Goal: Task Accomplishment & Management: Use online tool/utility

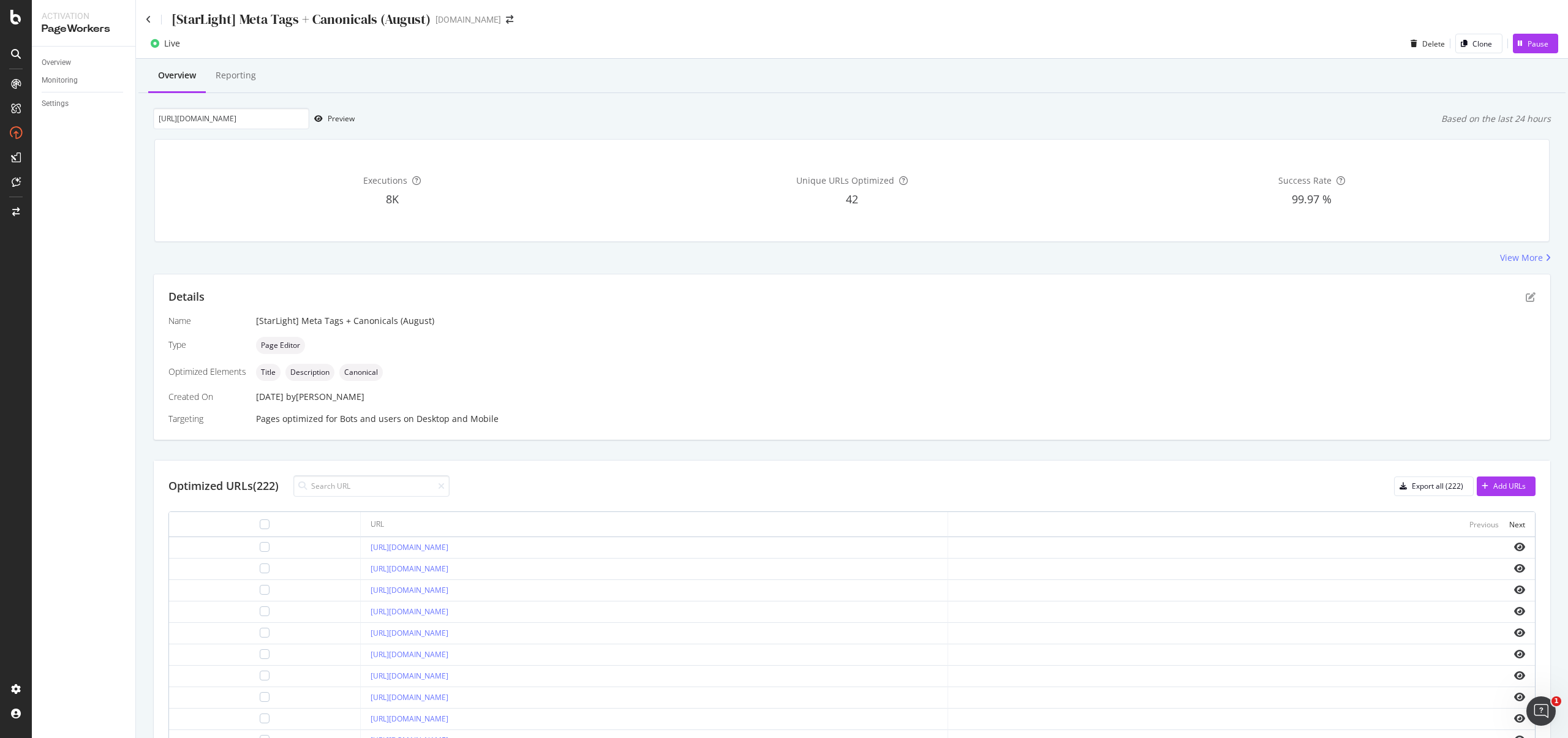
click at [153, 19] on div "[StarLight] Meta Tags + Canonicals (August)" at bounding box center [288, 19] width 285 height 19
click at [150, 19] on icon at bounding box center [148, 19] width 6 height 8
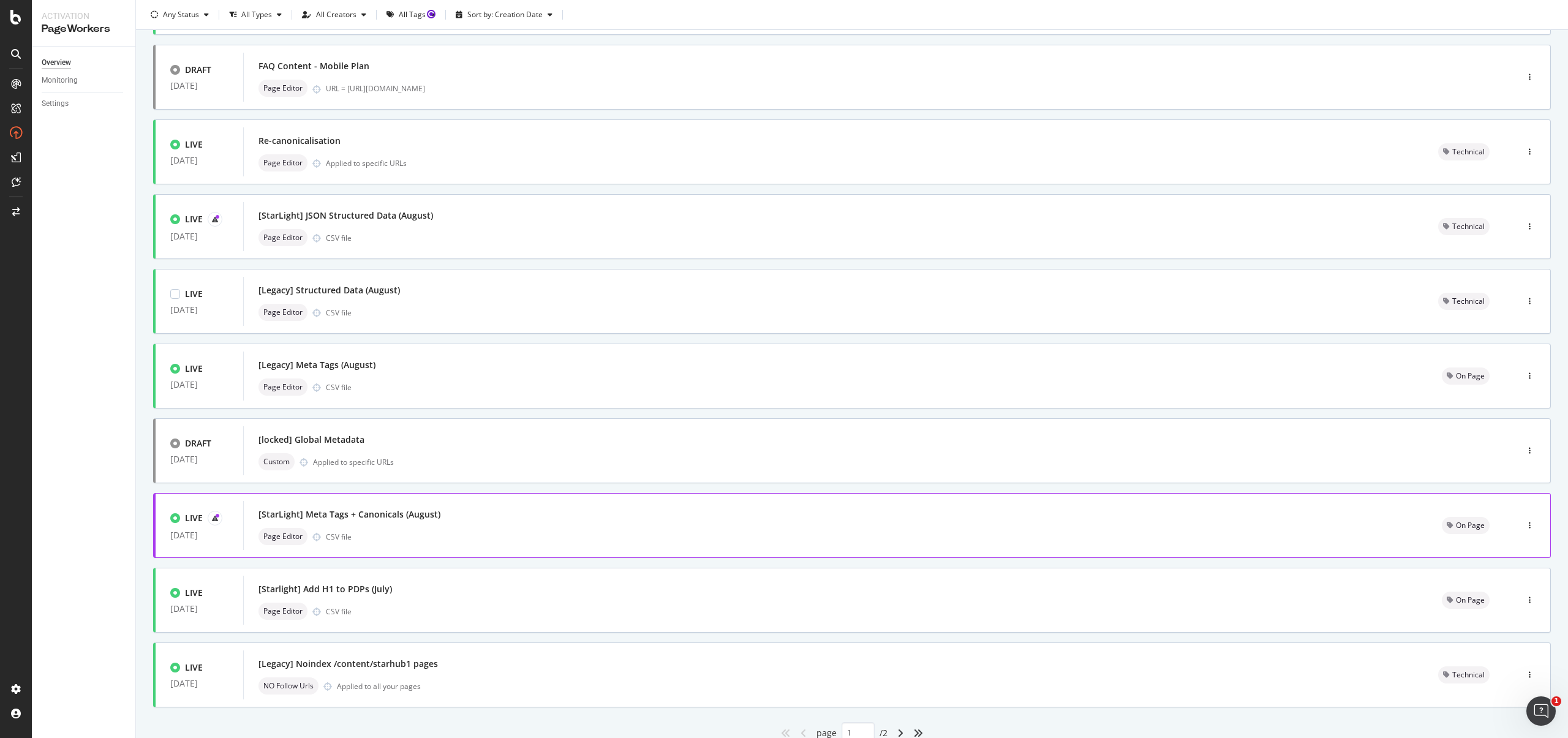
scroll to position [190, 0]
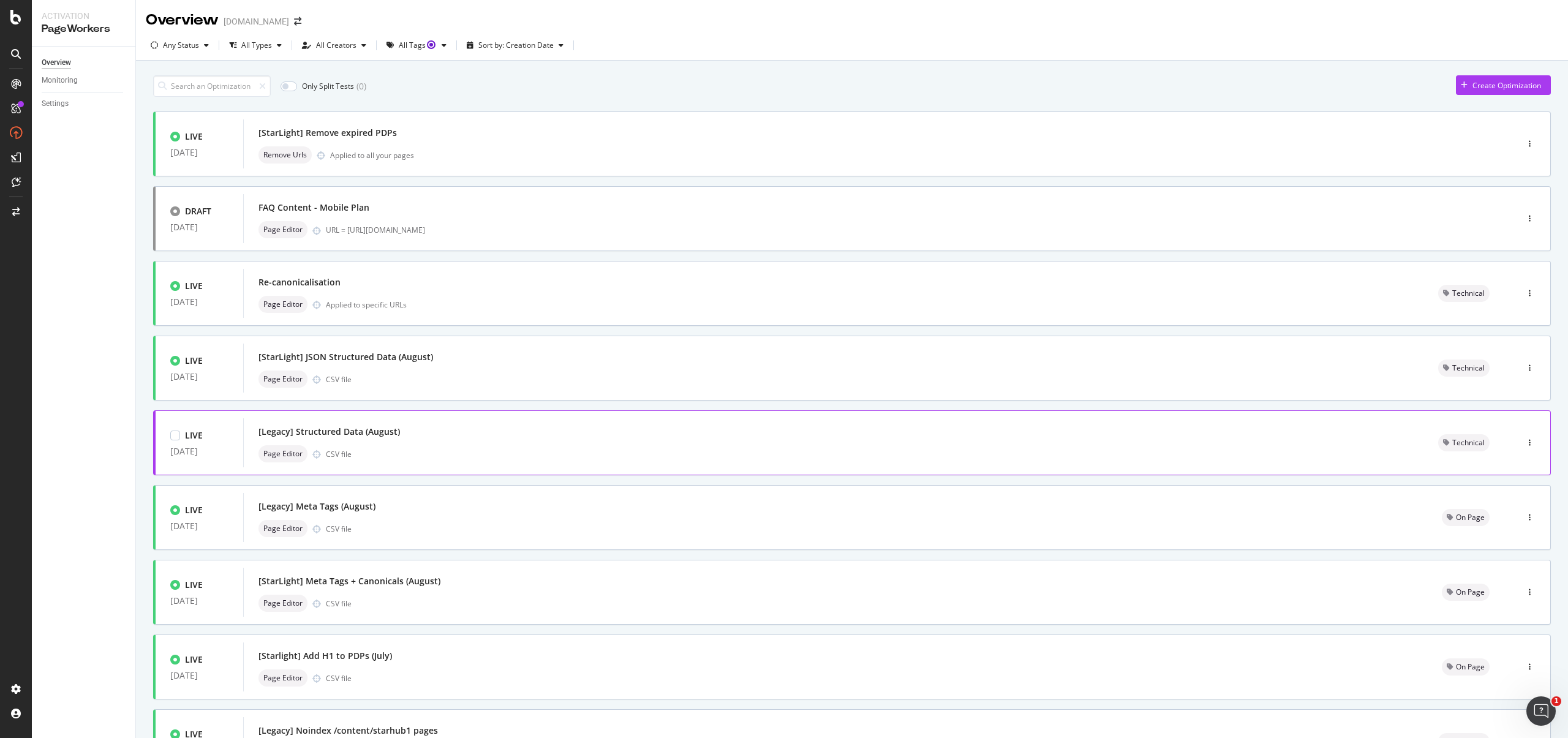
click at [411, 444] on div "[Legacy] Structured Data (August) Page Editor CSV file" at bounding box center [834, 443] width 1150 height 39
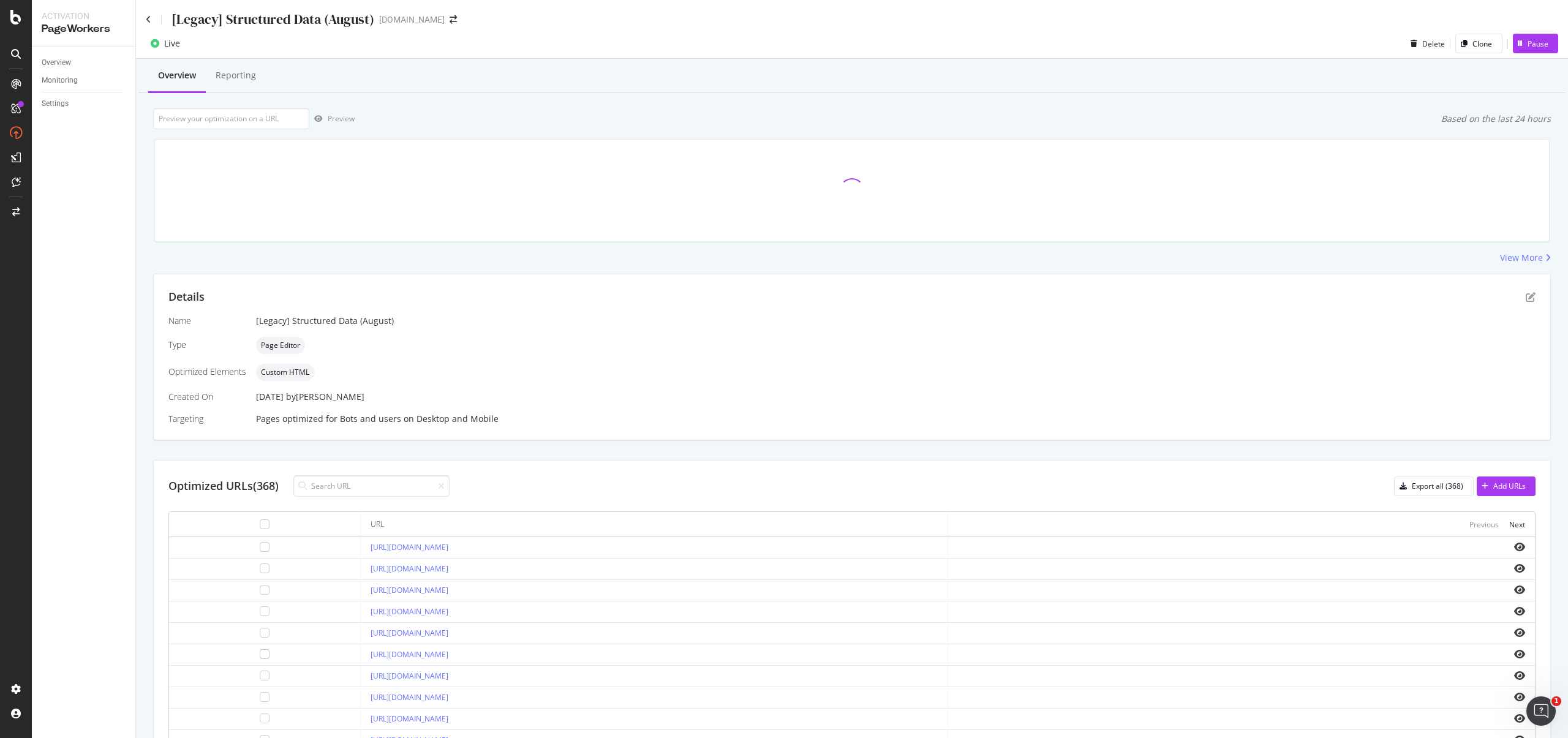
click at [401, 475] on div "Optimized URLs (368) Export all (368) Add URLs URL Previous Next https://www.st…" at bounding box center [852, 667] width 1397 height 414
click at [398, 481] on input at bounding box center [371, 486] width 156 height 21
paste input "https://www.starhub.com/personal/broadband/10gbps.html"
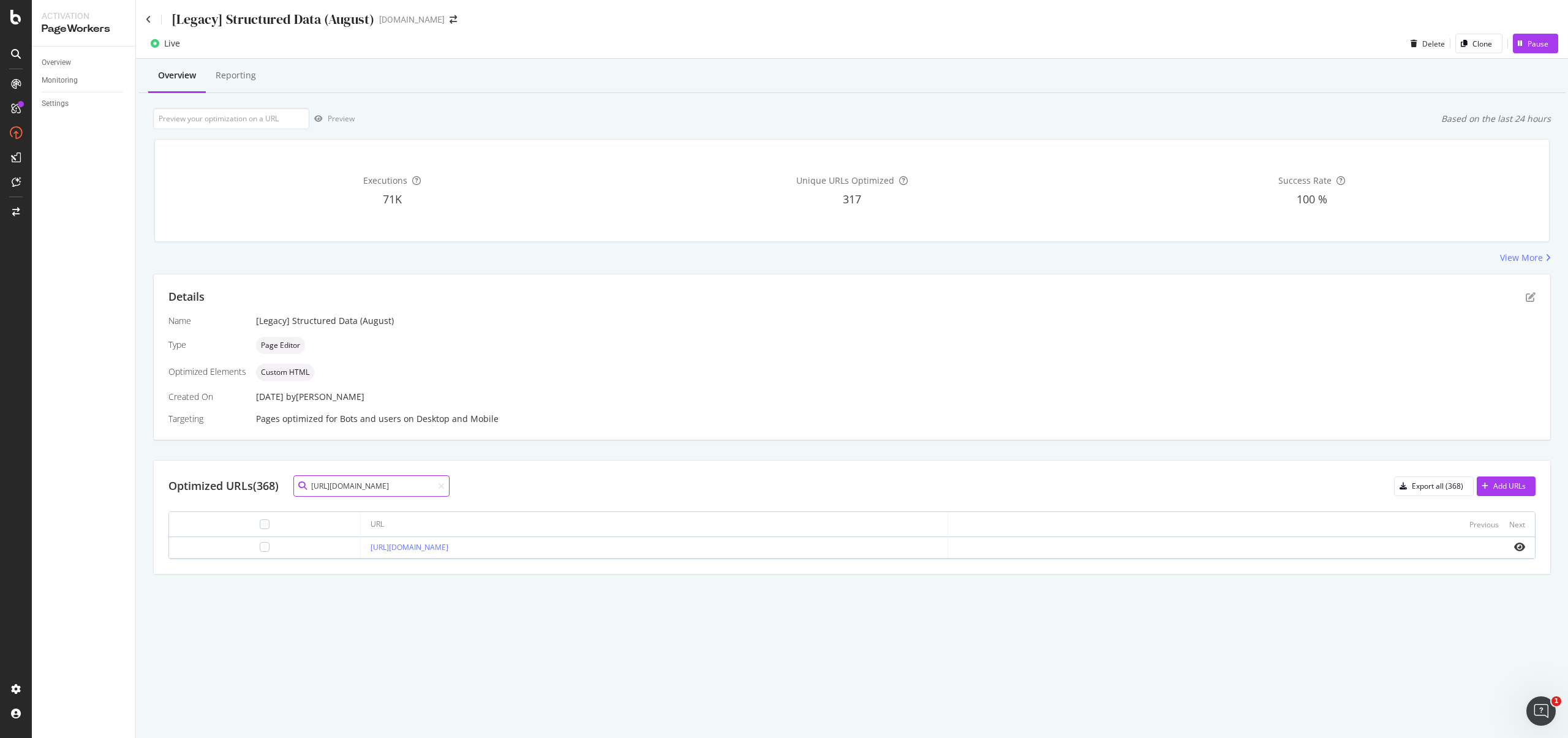
type input "https://www.starhub.com/personal/broadband/10gbps.html"
click at [229, 541] on td at bounding box center [265, 547] width 192 height 21
click at [260, 543] on div at bounding box center [265, 547] width 10 height 10
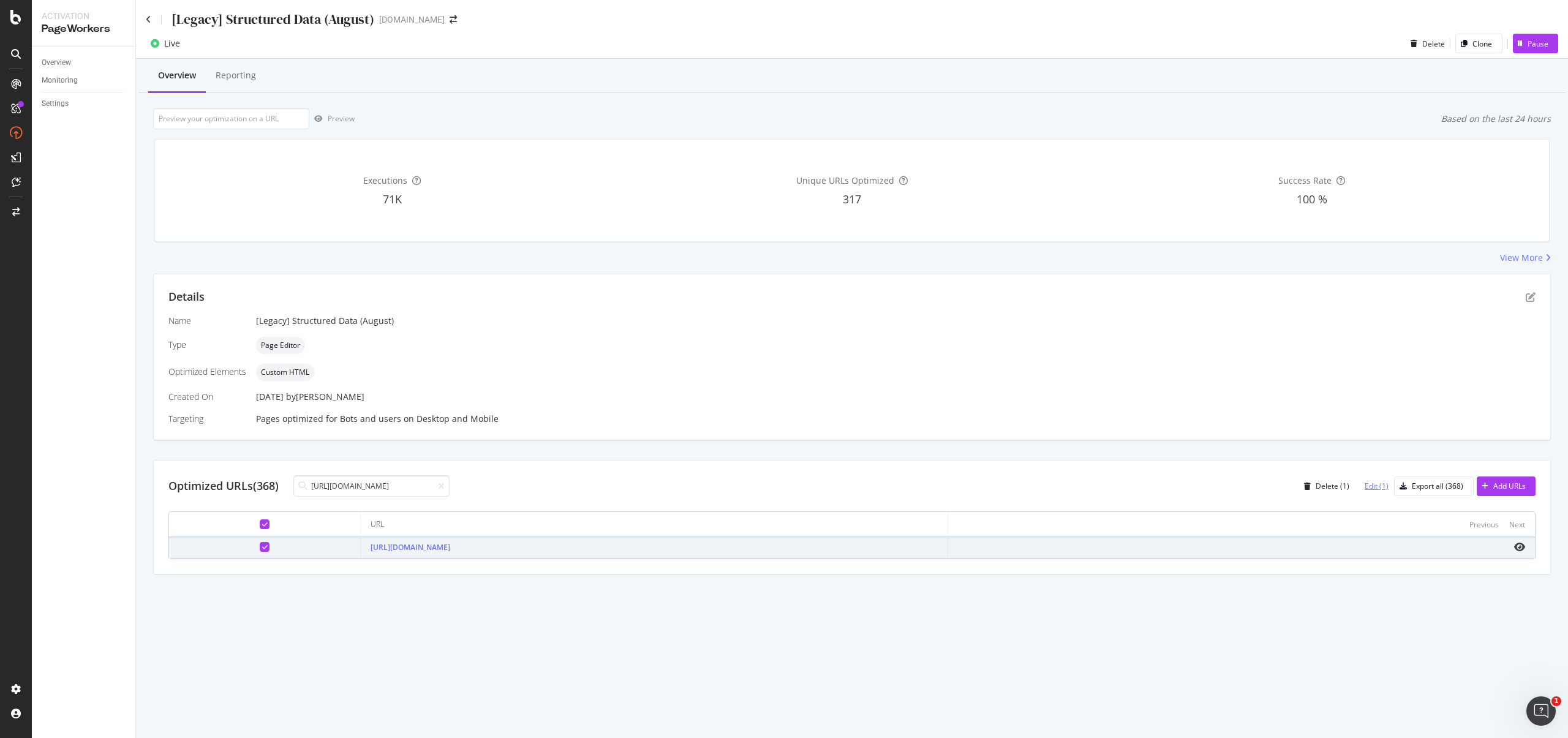
click at [1381, 487] on div "Edit (1)" at bounding box center [1377, 486] width 24 height 10
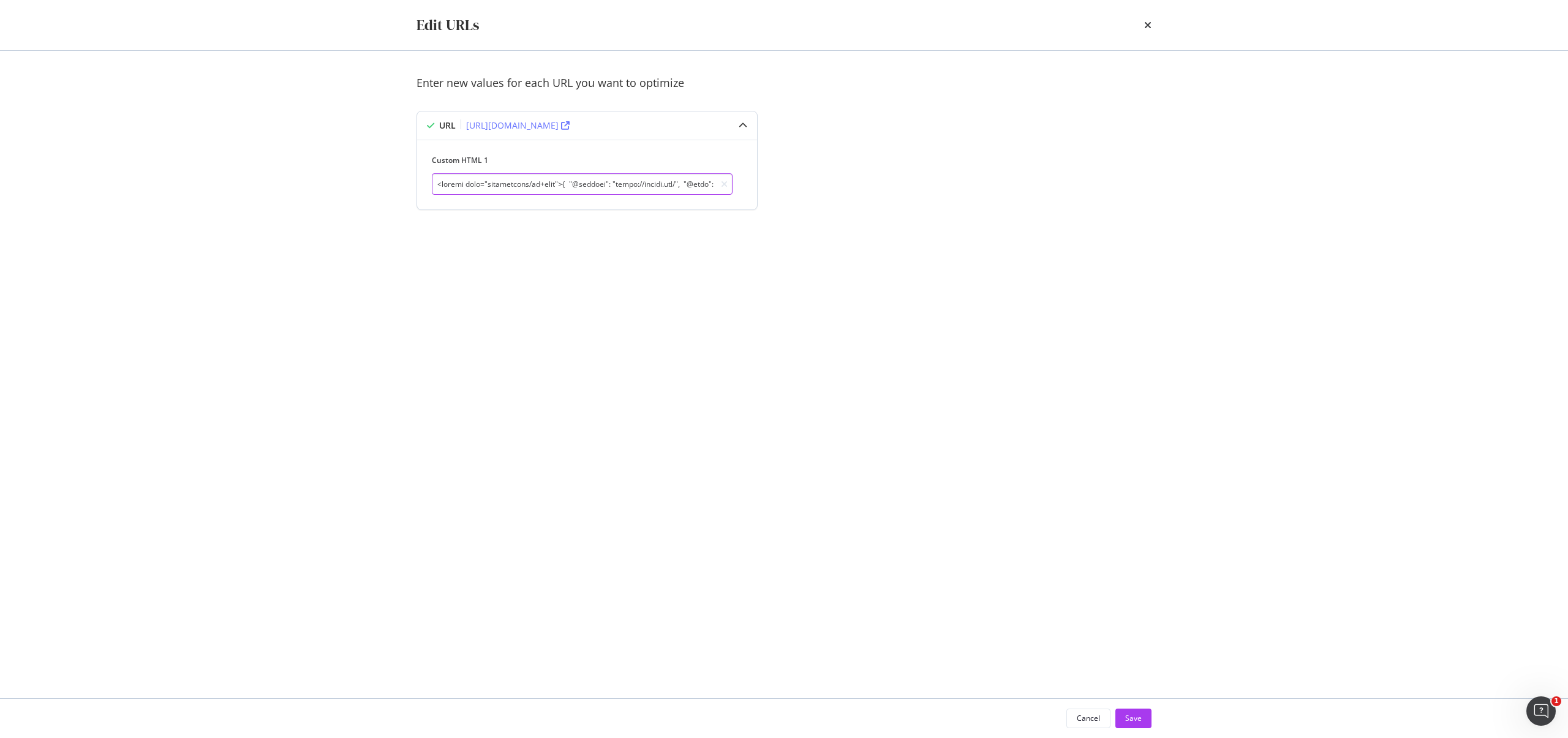
click at [563, 190] on input "modal" at bounding box center [582, 184] width 301 height 21
paste input "{ "@context": "https://schema.org/", "@graph": [ { "@type": "Product", "name": …"
type input "<script type="application/ld+json"> { "@context": "https://schema.org/", "@grap…"
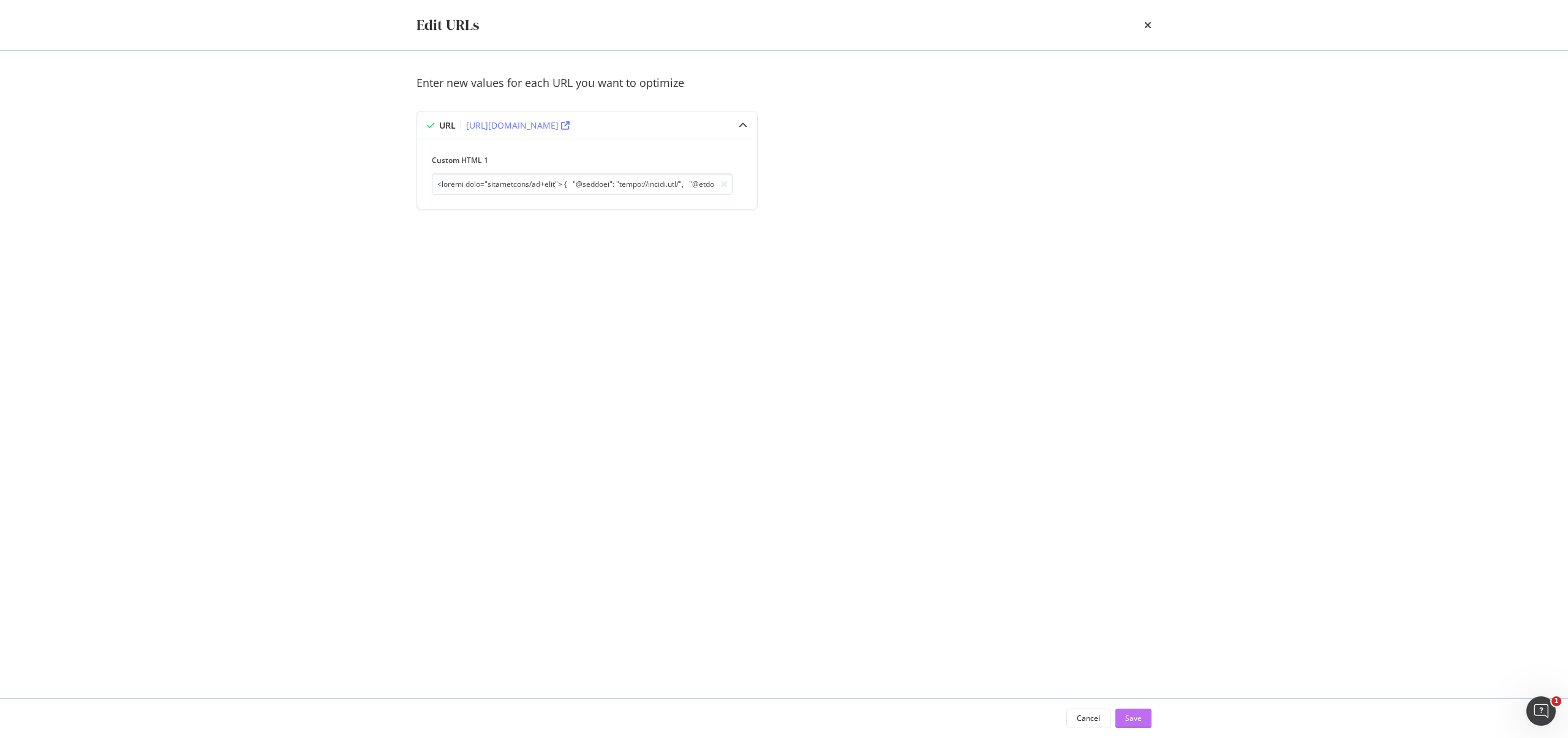
click at [1144, 716] on button "Save" at bounding box center [1134, 719] width 36 height 19
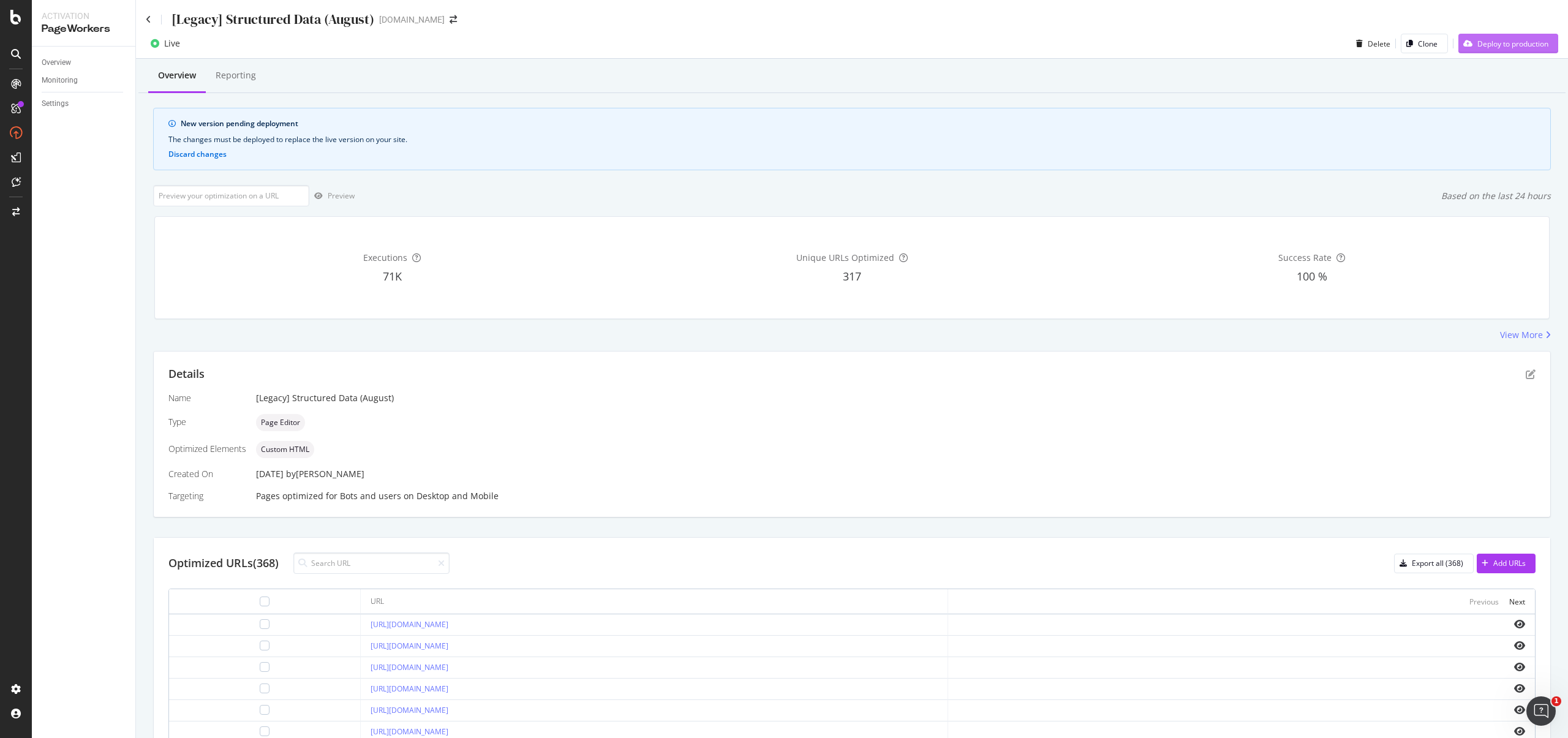
click at [1504, 45] on div "Deploy to production" at bounding box center [1513, 44] width 71 height 10
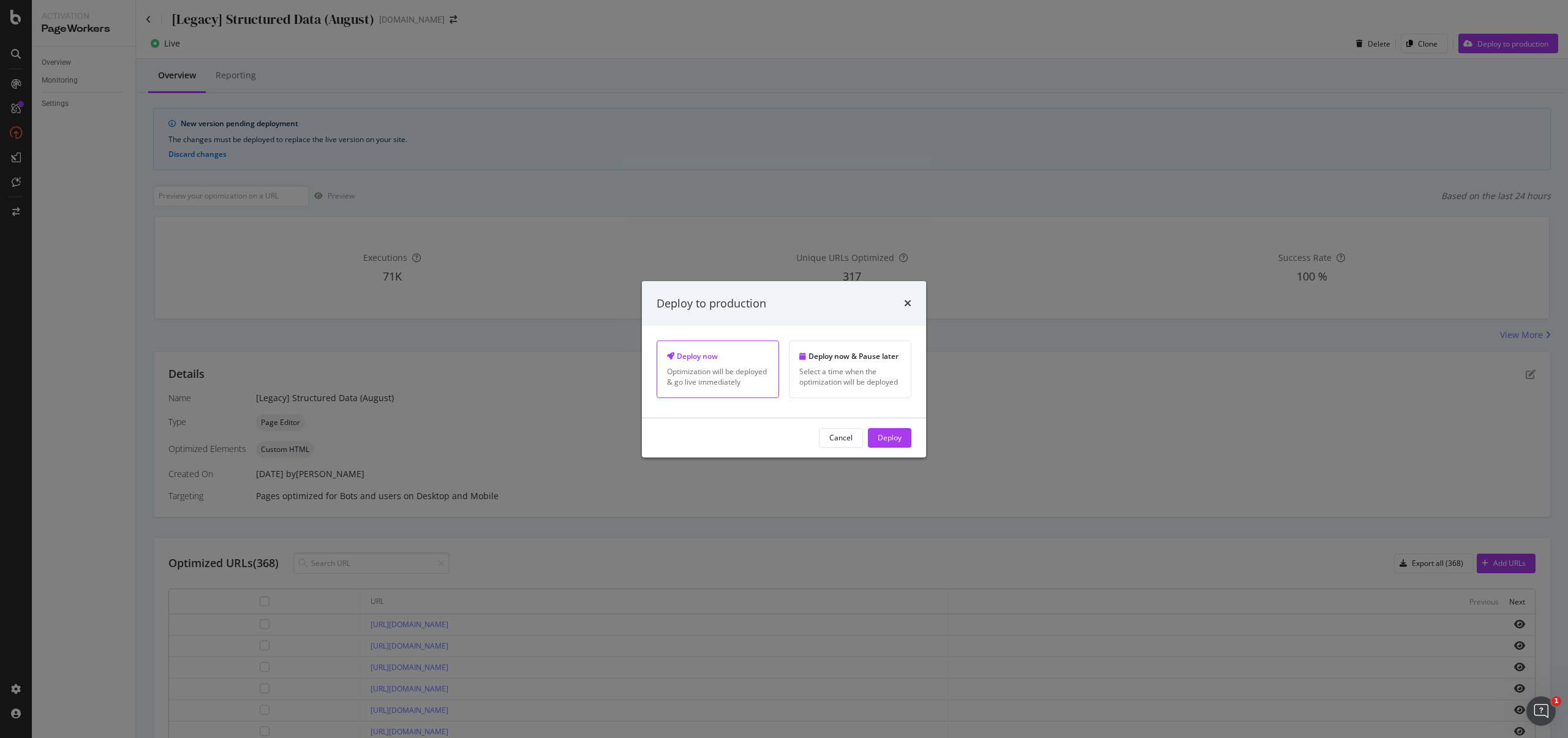
click at [895, 429] on div "Deploy" at bounding box center [890, 438] width 24 height 19
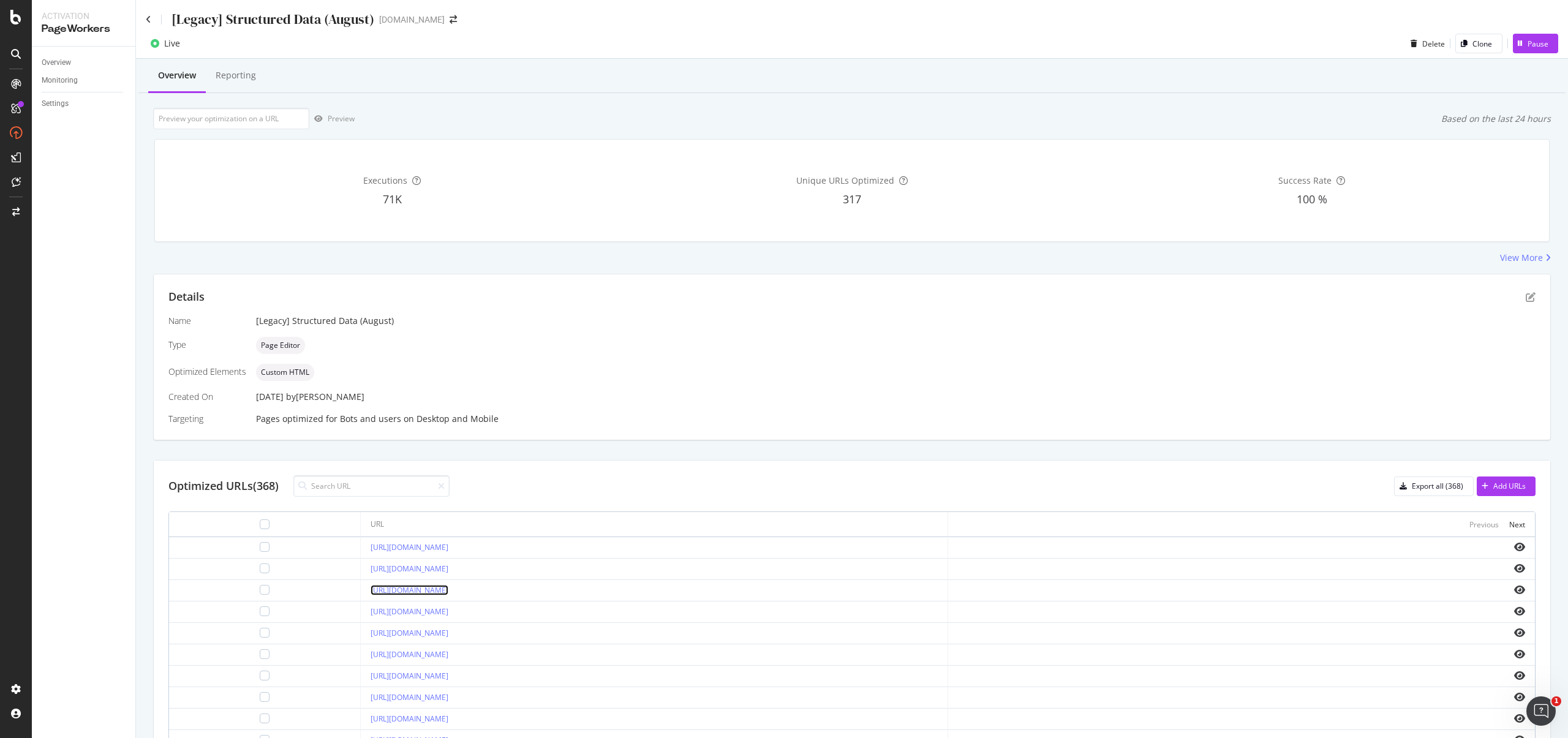
click at [448, 587] on link "https://www.starhub.com/personal/broadband/10gbps.html" at bounding box center [409, 590] width 78 height 10
click at [410, 477] on input at bounding box center [371, 486] width 156 height 21
paste input "https://www.starhub.com/personal/broadband/3gbps.html"
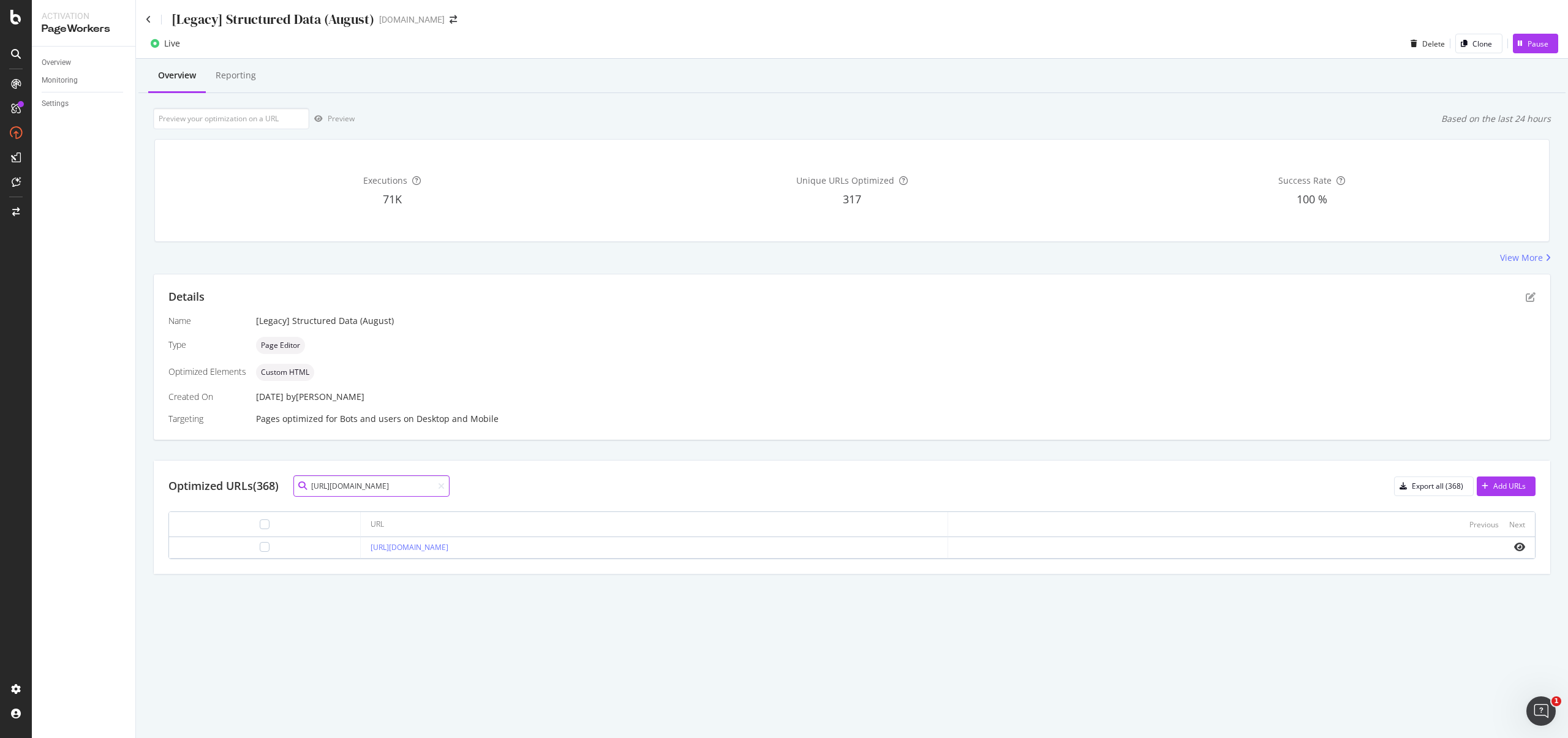
type input "https://www.starhub.com/personal/broadband/3gbps.html"
click at [235, 547] on div at bounding box center [265, 547] width 172 height 10
click at [260, 548] on div at bounding box center [265, 547] width 10 height 10
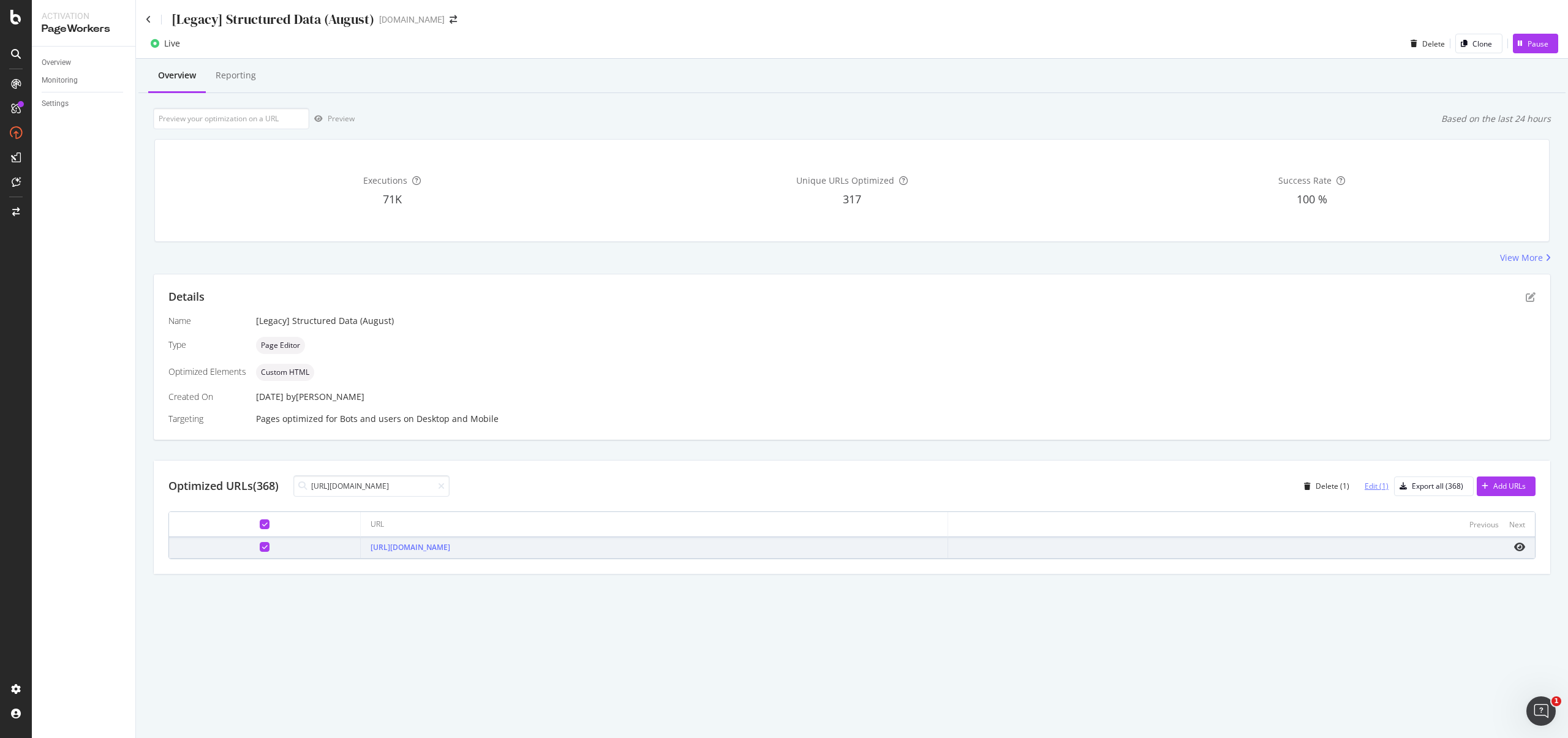
click at [1369, 489] on div "Edit (1)" at bounding box center [1377, 486] width 24 height 10
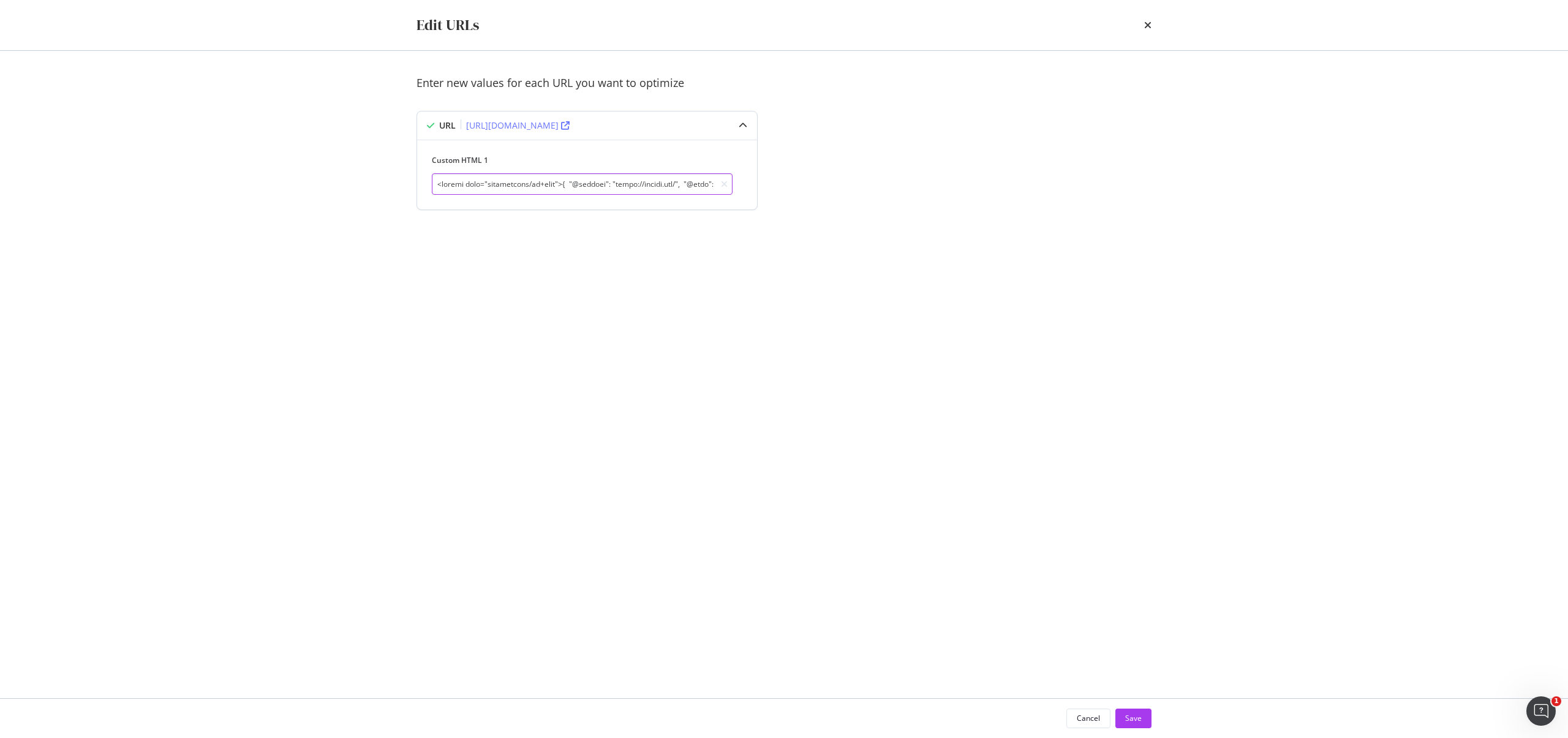
click at [615, 191] on input "modal" at bounding box center [582, 184] width 301 height 21
paste input "{ "@context": "https://schema.org/", "@graph": [ { "@type": "Product", "name": …"
type input "<script type="application/ld+json"> { "@context": "https://schema.org/", "@grap…"
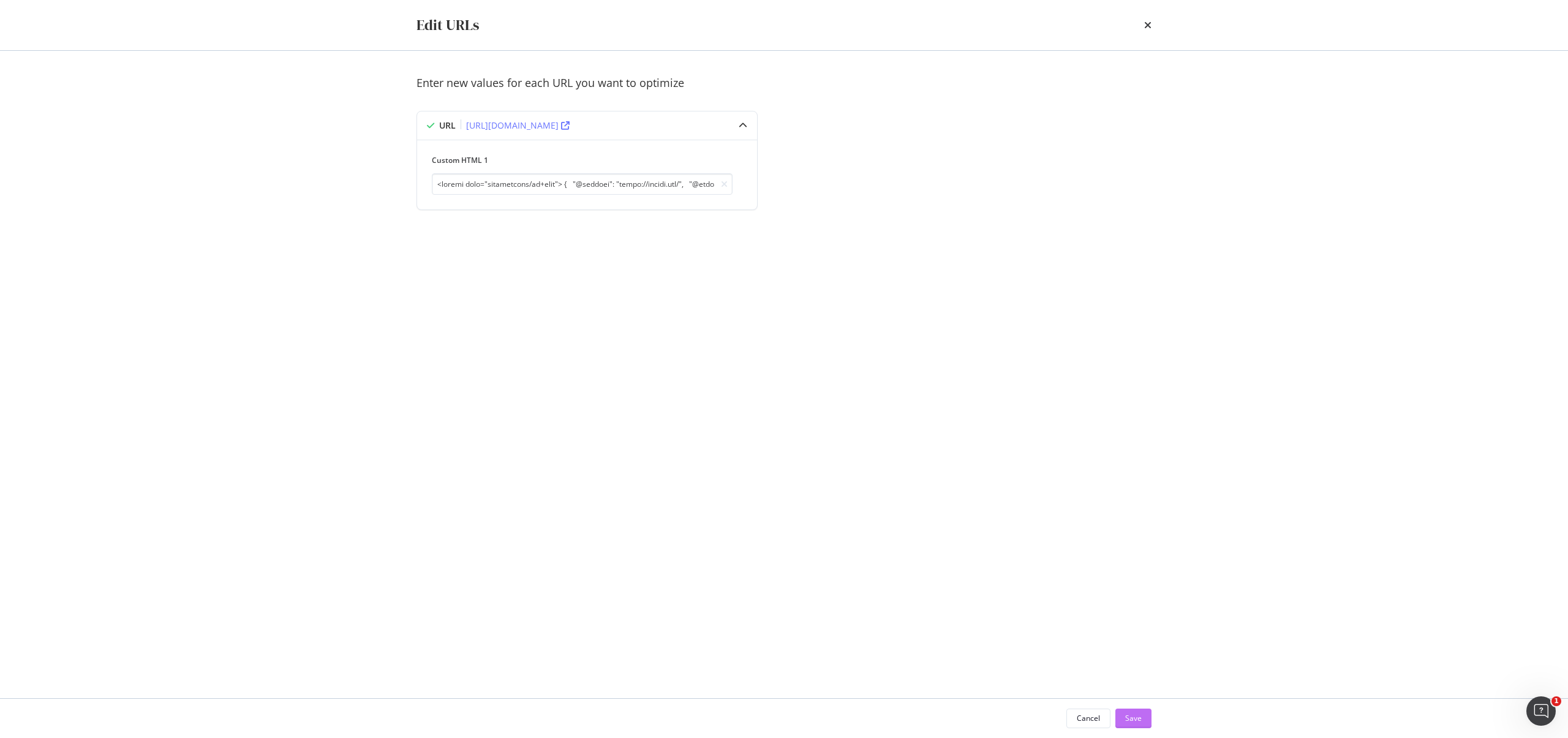
click at [1138, 721] on button "Save" at bounding box center [1134, 719] width 36 height 19
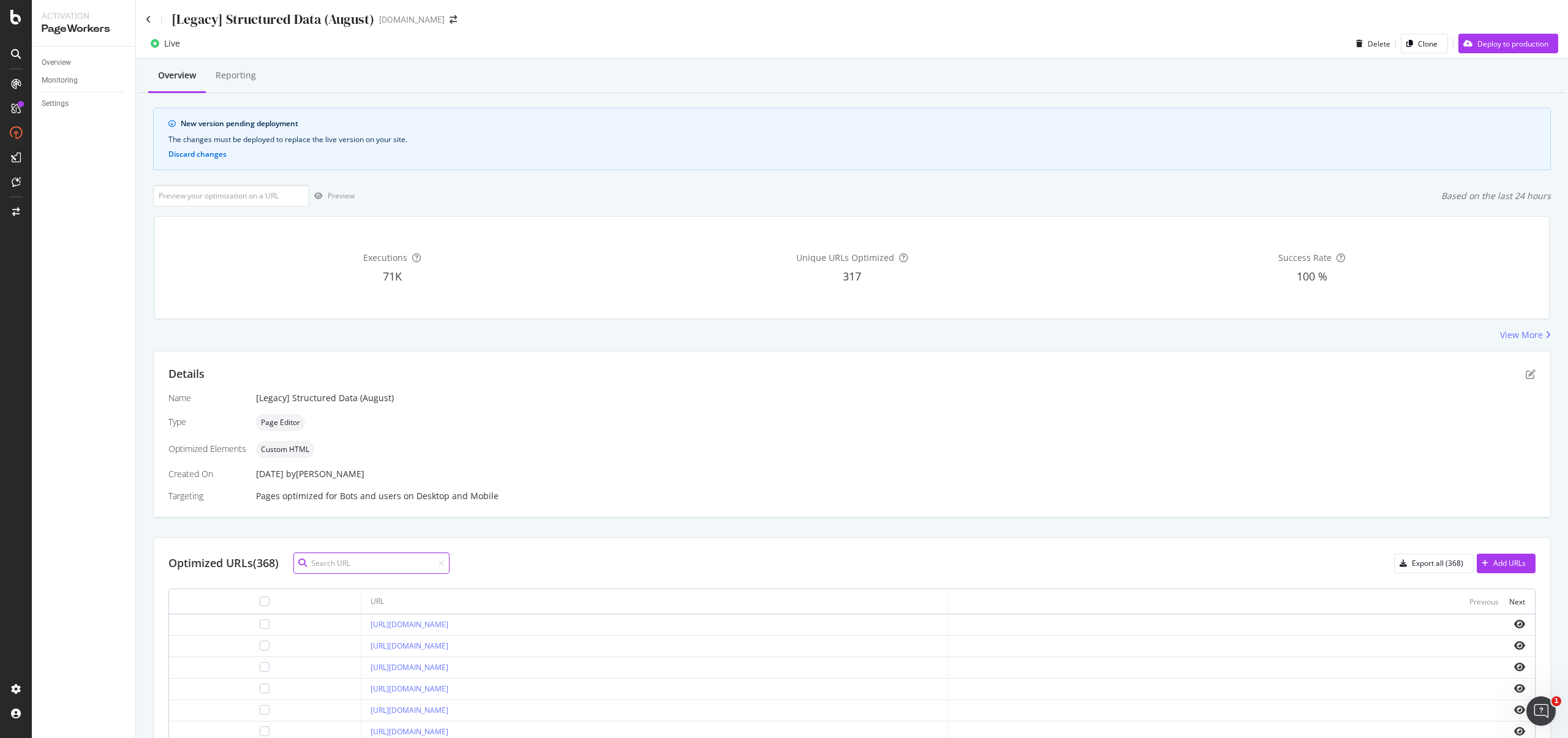
paste input "https://www.starhub.com/personal/broadband/5gbps.html"
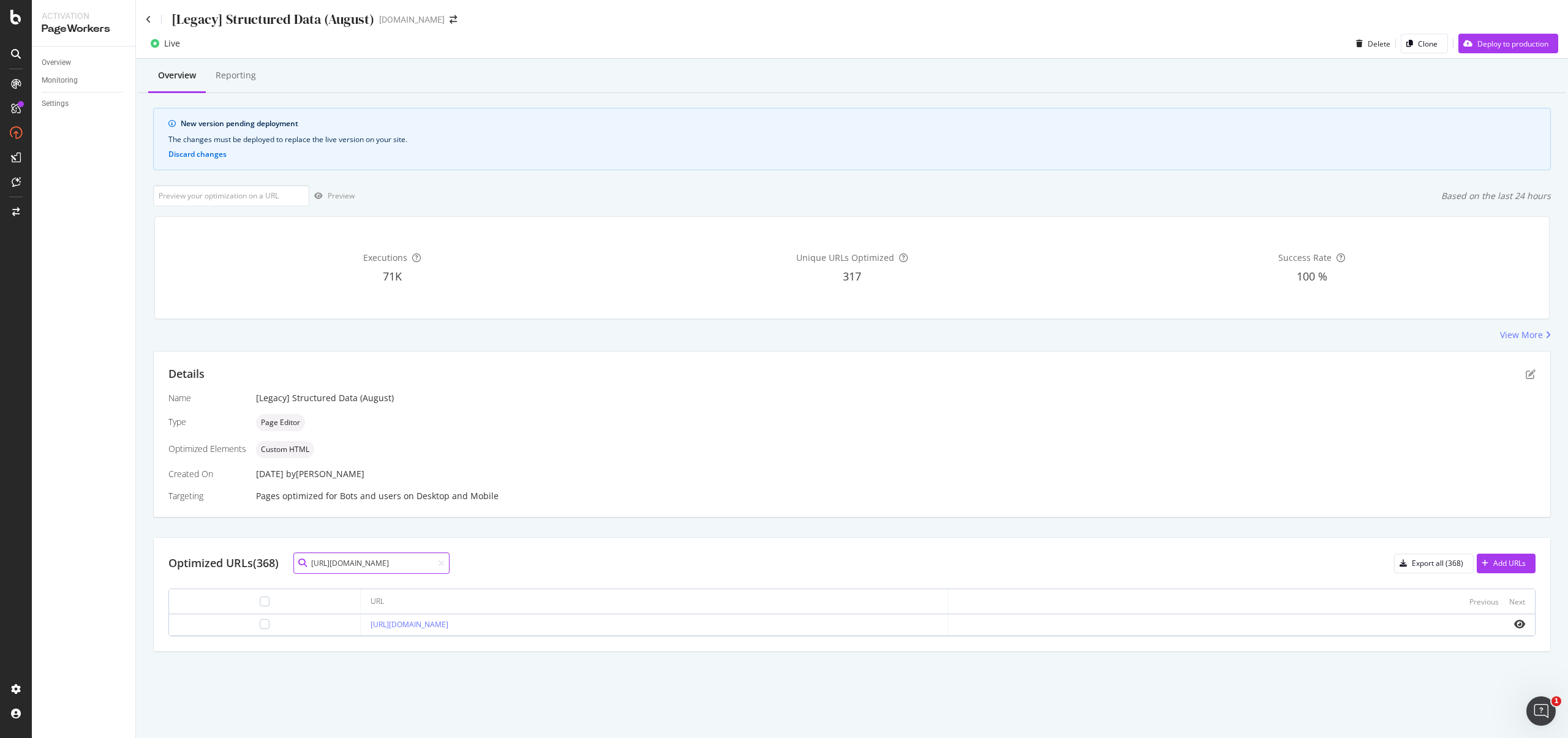
type input "https://www.starhub.com/personal/broadband/5gbps.html"
click at [222, 624] on div at bounding box center [265, 624] width 172 height 10
click at [260, 626] on div at bounding box center [265, 624] width 10 height 10
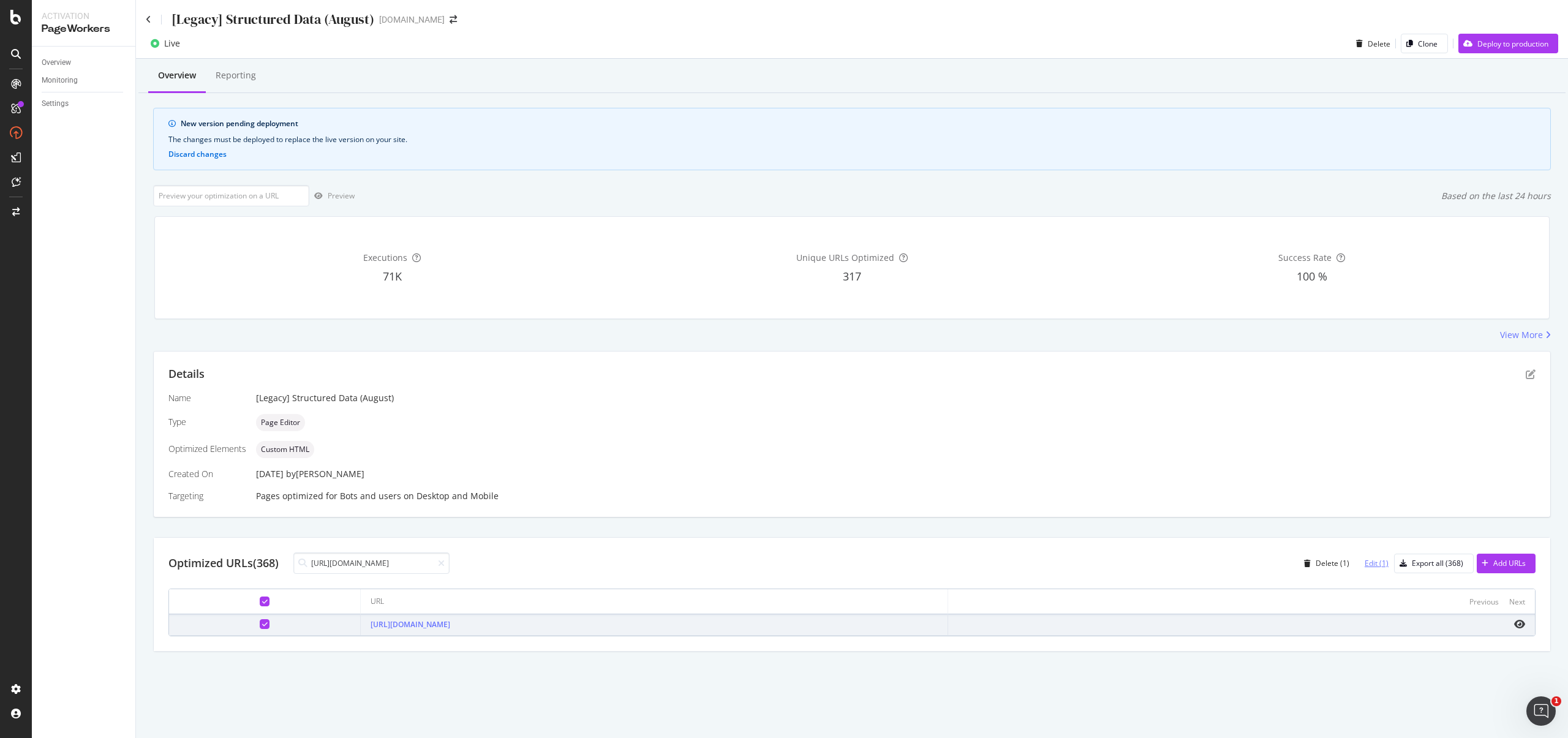
click at [1379, 564] on div "Edit (1)" at bounding box center [1377, 563] width 24 height 10
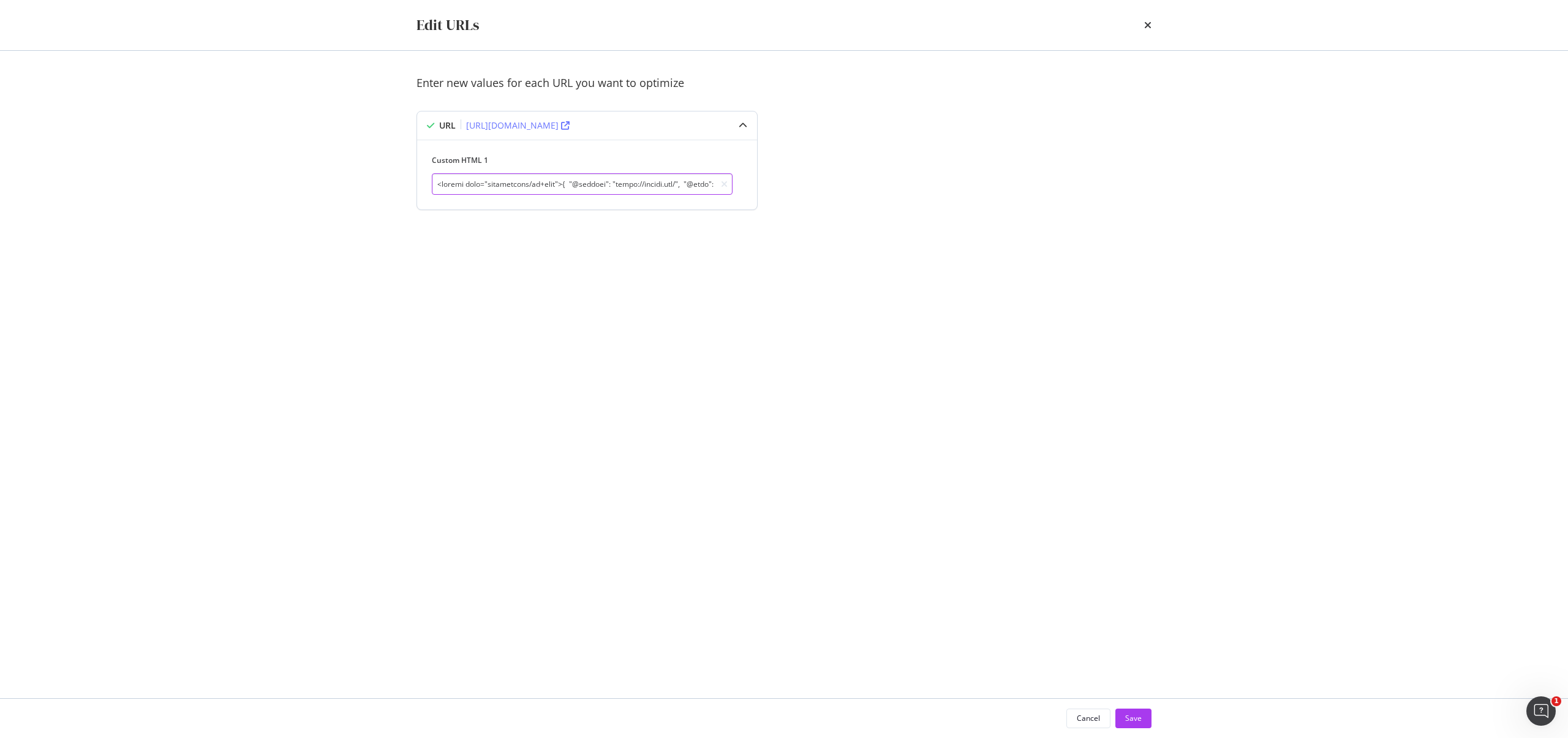
click at [579, 192] on input "modal" at bounding box center [582, 184] width 301 height 21
paste input "{ "@context": "https://schema.org/", "@graph": [ { "@type": "Product", "name": …"
type input "<script type="application/ld+json"> { "@context": "https://schema.org/", "@grap…"
click at [1149, 714] on button "Save" at bounding box center [1134, 719] width 36 height 19
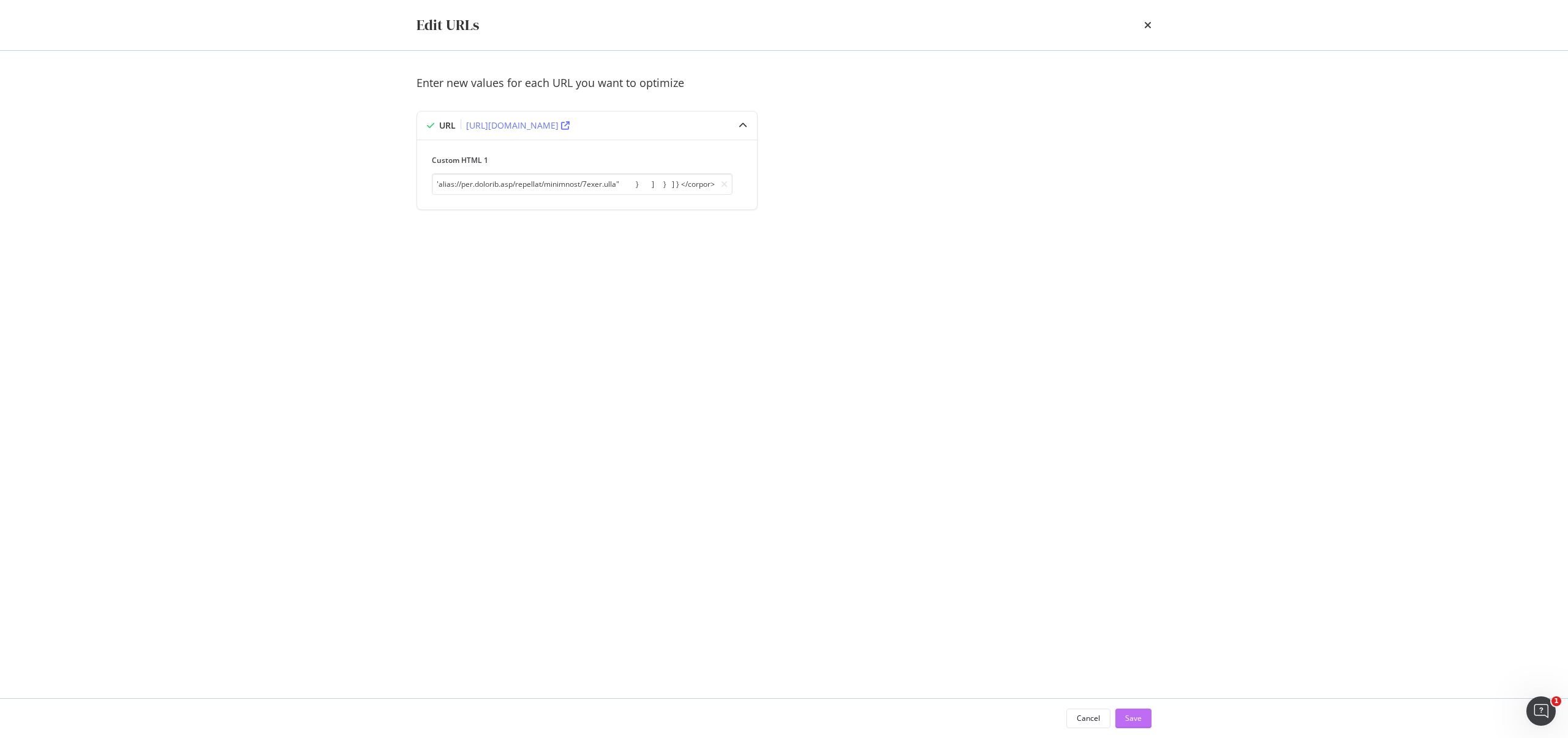
scroll to position [0, 0]
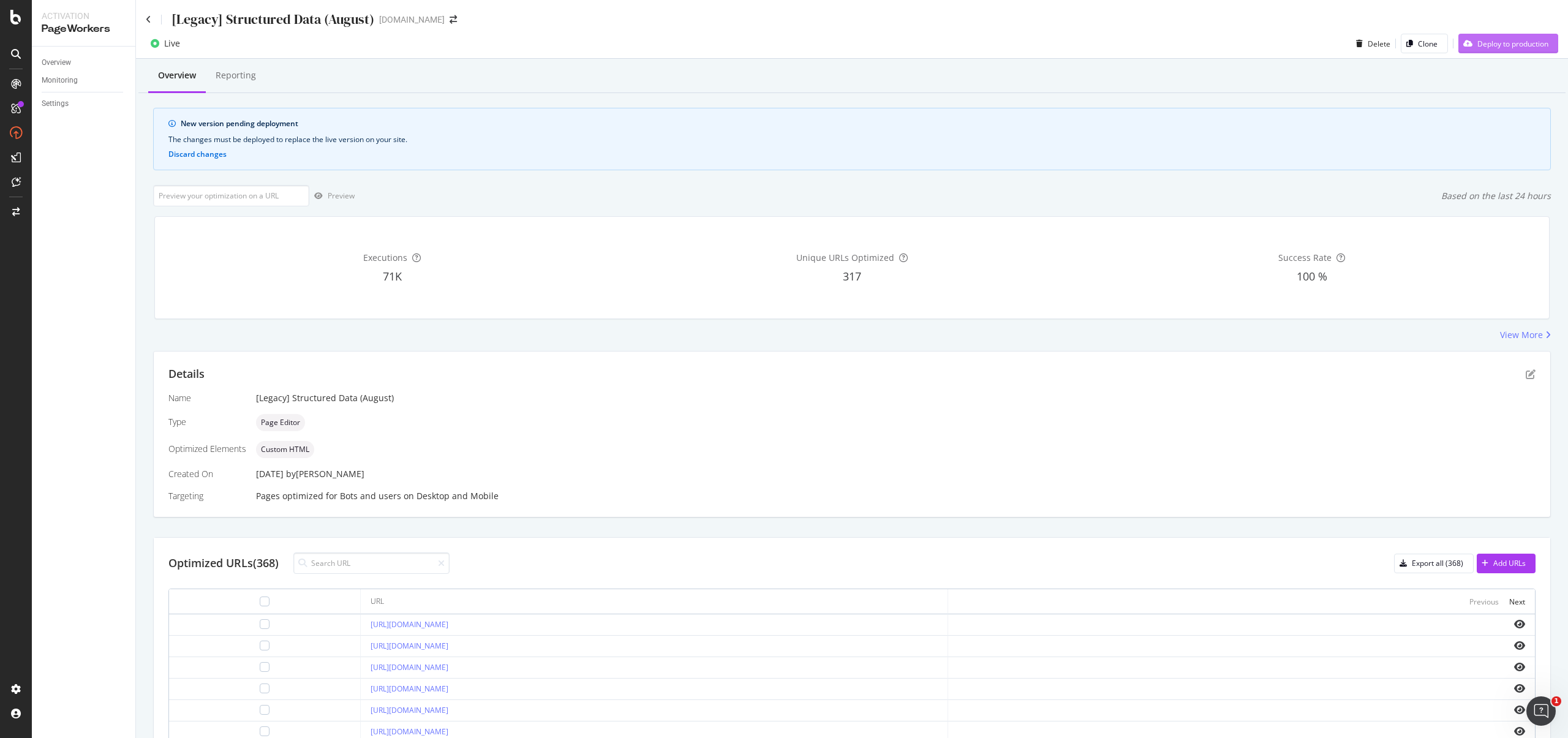
click at [1529, 45] on div "Deploy to production" at bounding box center [1513, 44] width 71 height 10
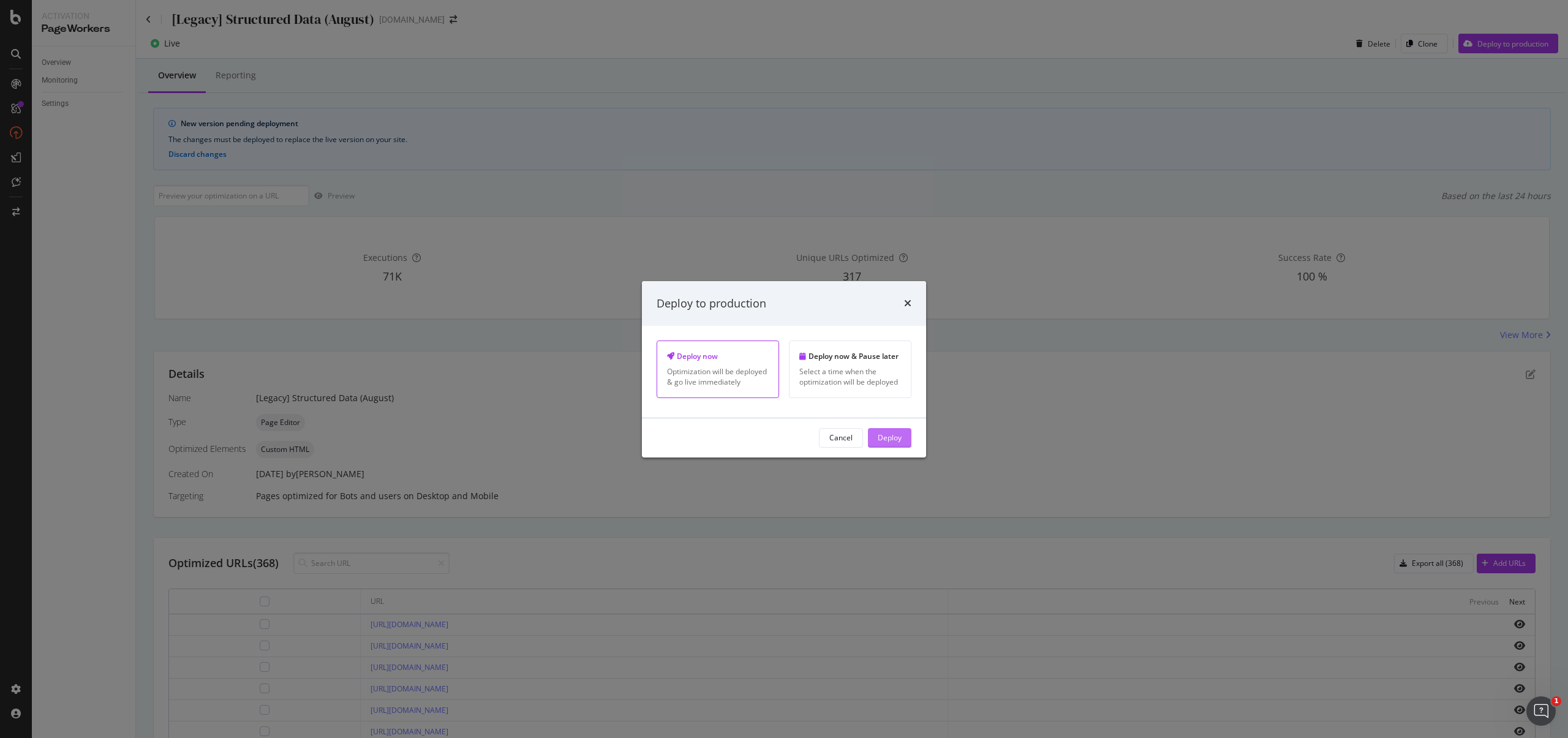
click at [895, 440] on div "Deploy" at bounding box center [890, 437] width 24 height 10
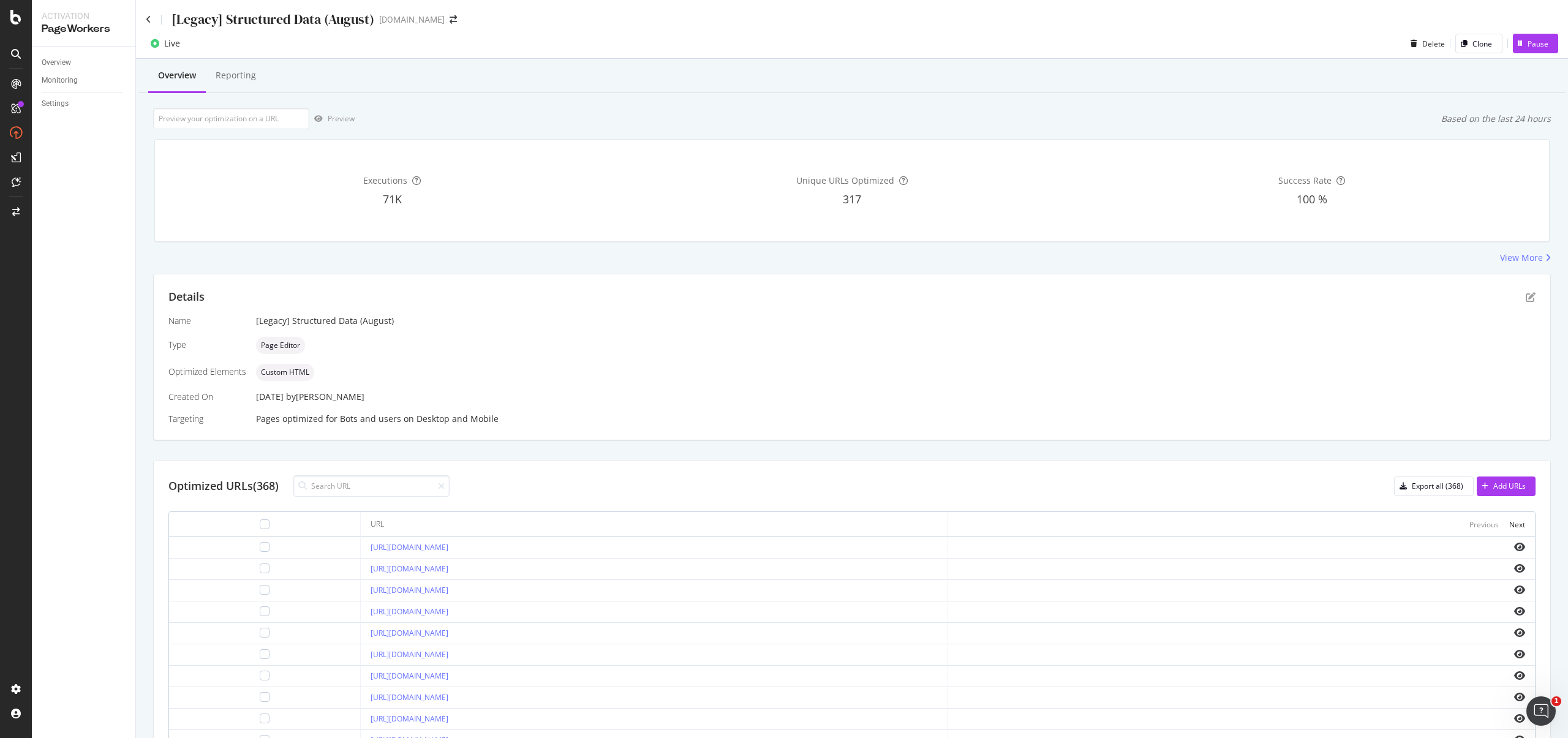
click at [243, 14] on div "[Legacy] Structured Data (August)" at bounding box center [273, 19] width 203 height 19
click at [219, 19] on div "[Legacy] Structured Data (August)" at bounding box center [273, 19] width 203 height 19
drag, startPoint x: 173, startPoint y: 21, endPoint x: 373, endPoint y: 15, distance: 200.1
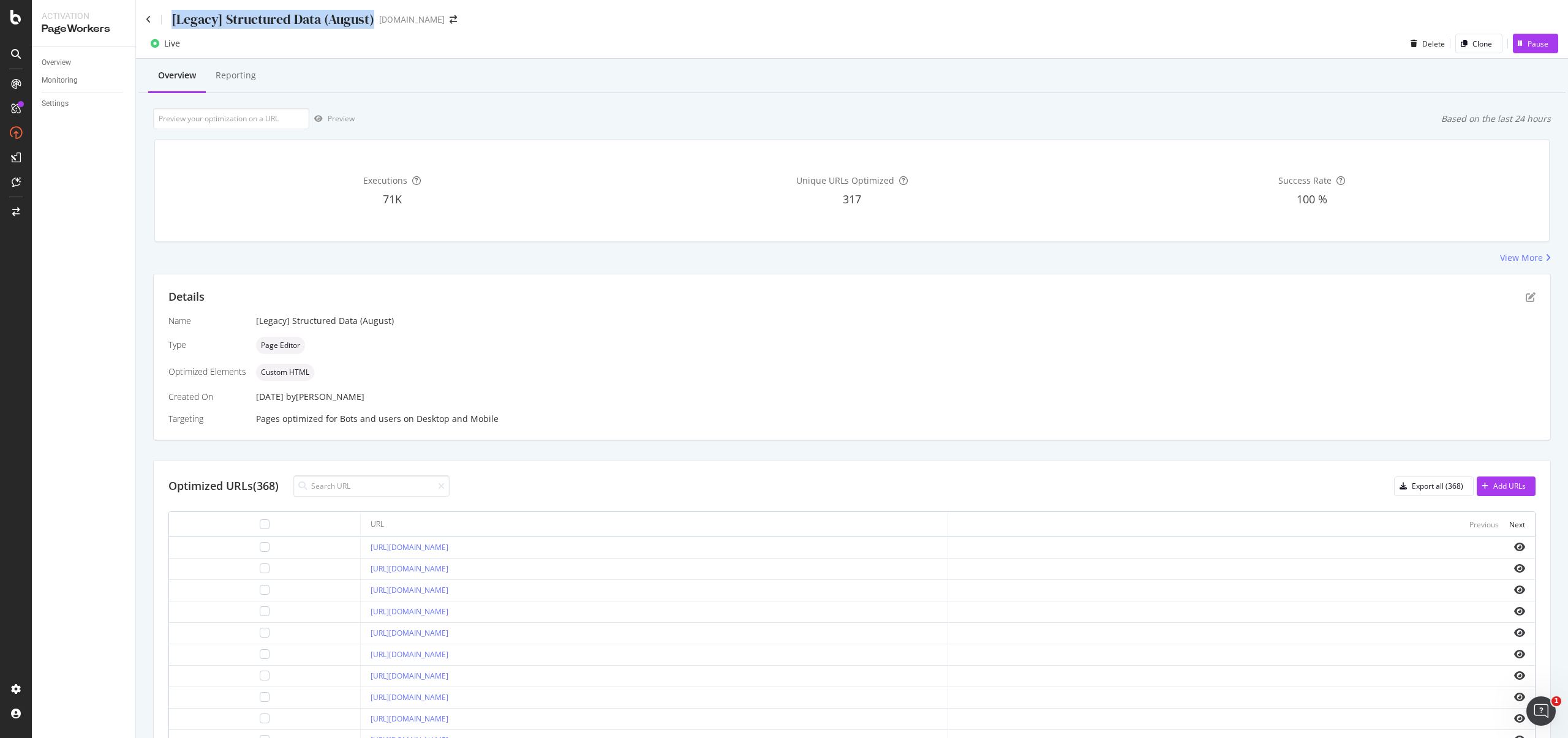
click at [373, 15] on div "[Legacy] Structured Data (August) starhub.com" at bounding box center [307, 19] width 324 height 19
copy div "[Legacy] Structured Data (August)"
click at [346, 484] on input at bounding box center [371, 486] width 156 height 21
paste input "https://www.starhub.com/personal/support/article.html?id=19bheIemZh2iLLhy81Nrs6"
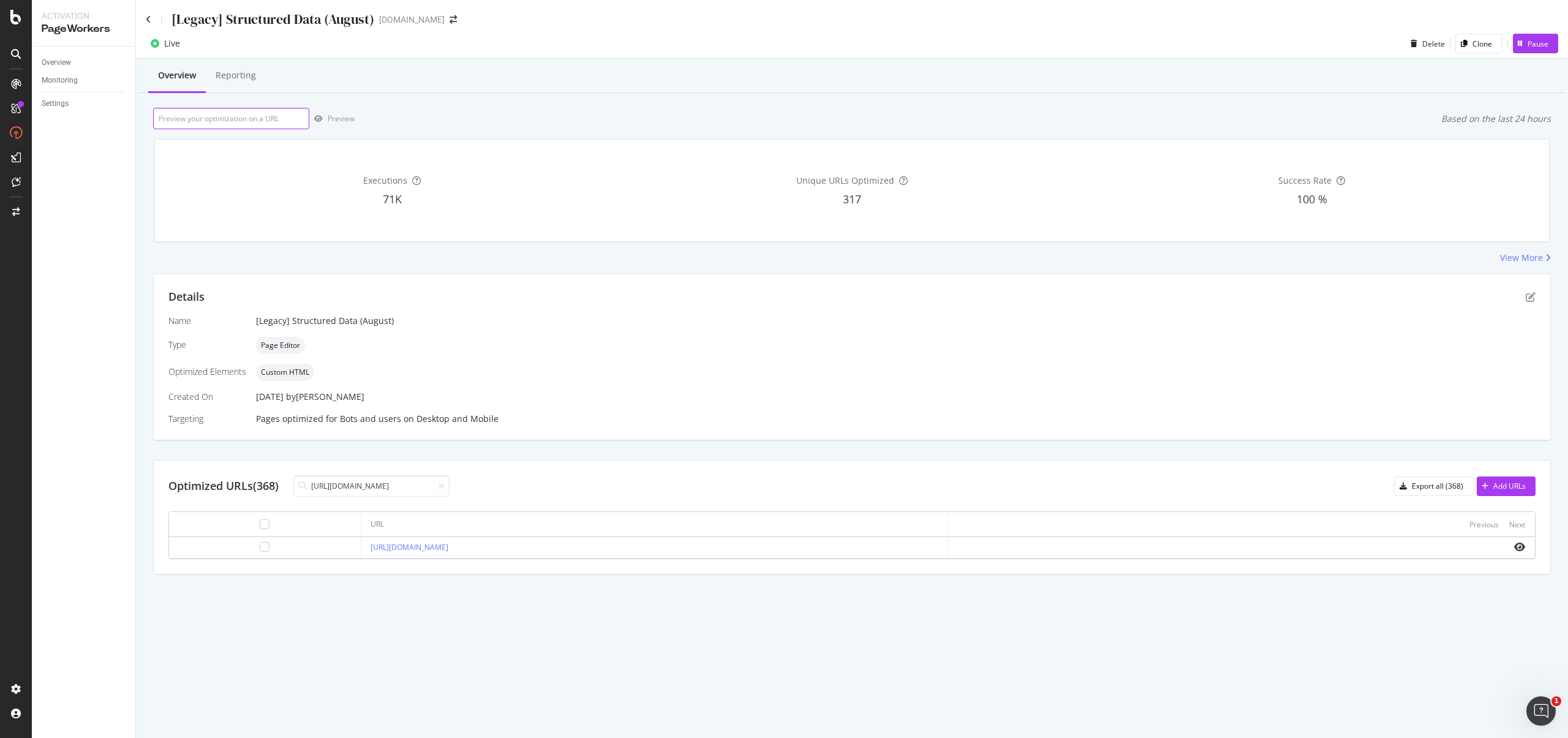
click at [267, 118] on input "url" at bounding box center [231, 118] width 156 height 21
click at [397, 475] on input "https://www.starhub.com/personal/support/article.html?id=19bheIemZh2iLLhy81Nrs6" at bounding box center [371, 486] width 156 height 21
paste input "7Rx0gMefM9ApoKQJqiZEj5"
type input "https://www.starhub.com/personal/support/article.html?id=7Rx0gMefM9ApoKQJqiZEj5"
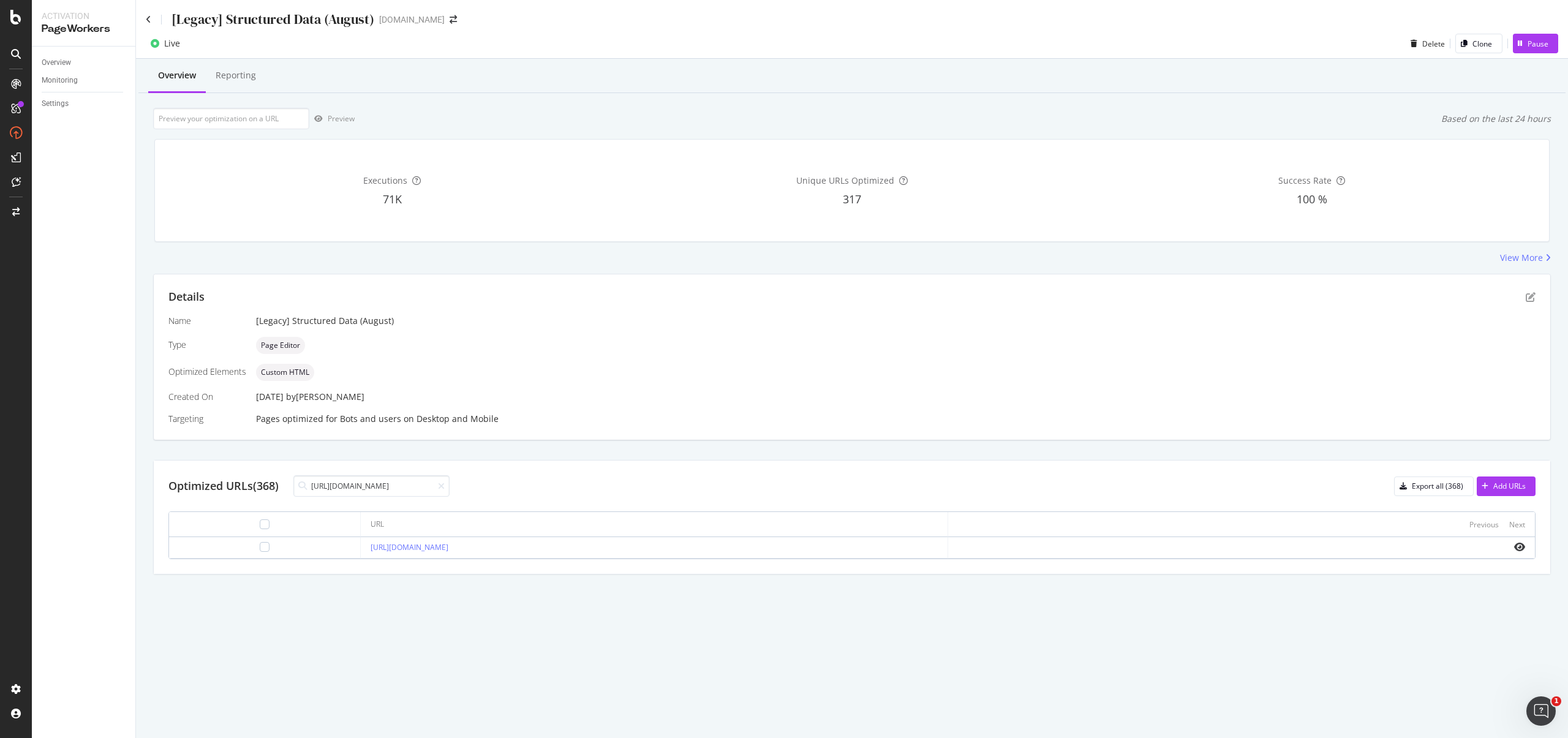
click at [219, 548] on div at bounding box center [265, 547] width 172 height 10
click at [260, 546] on div at bounding box center [265, 547] width 10 height 10
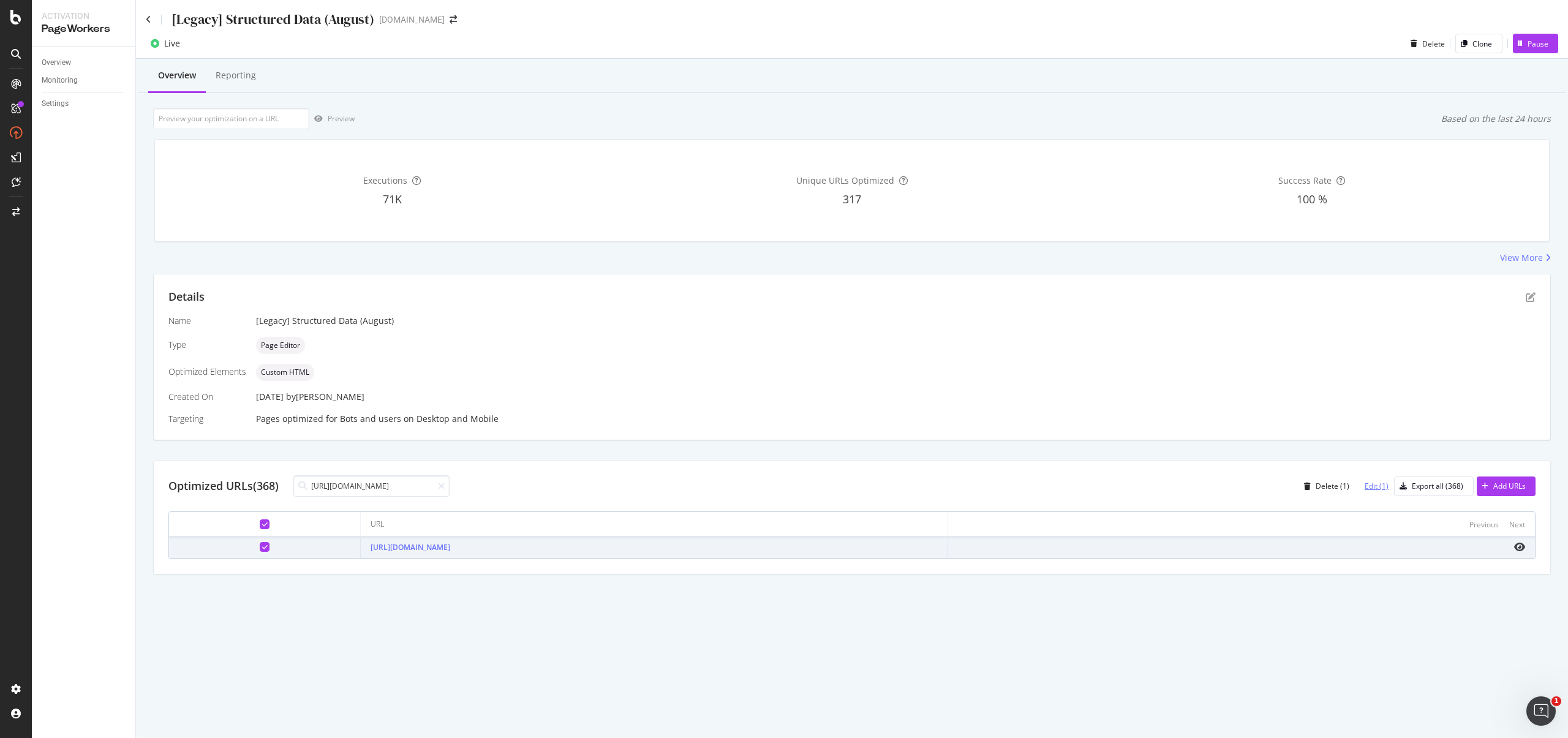
click at [1380, 492] on div "Edit (1)" at bounding box center [1372, 486] width 34 height 19
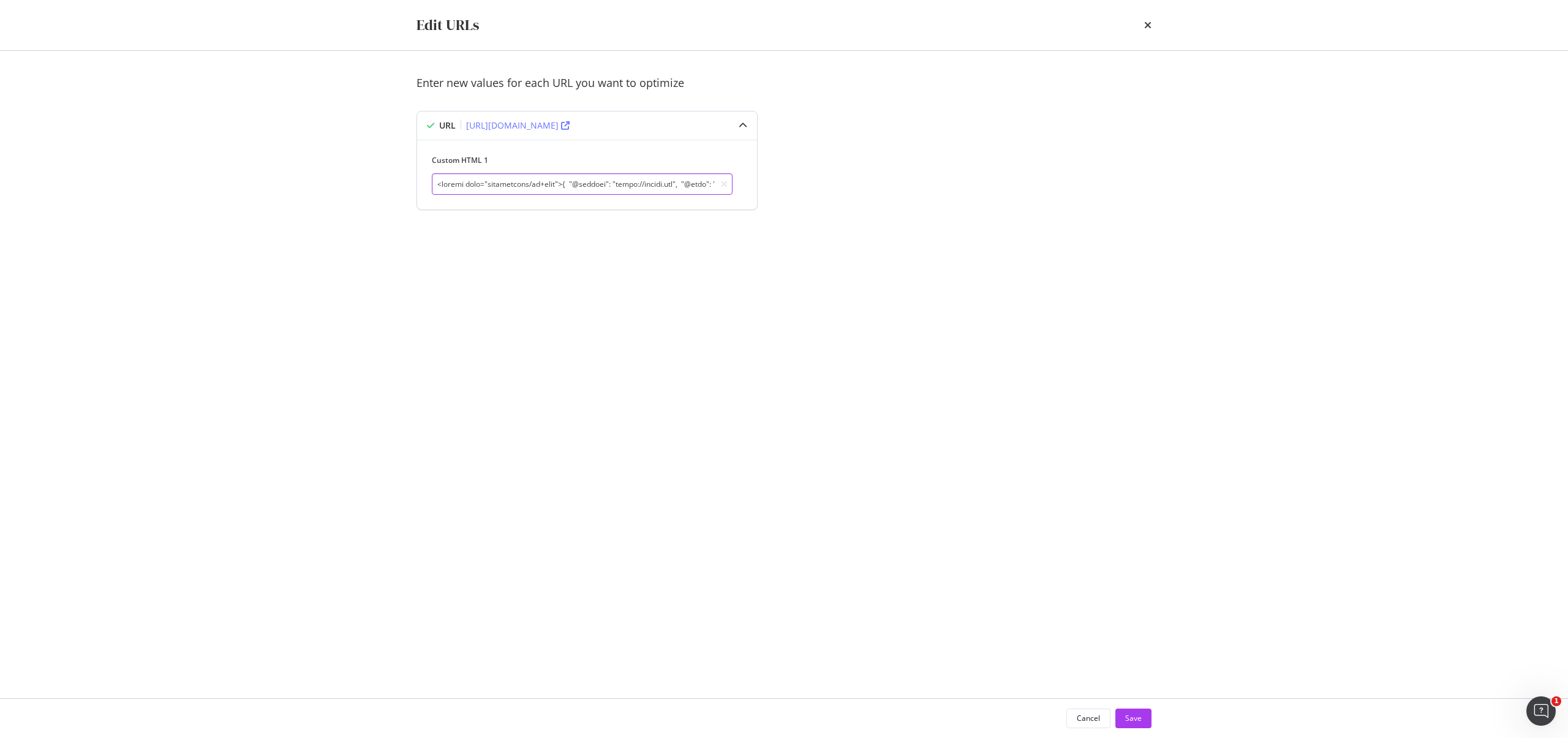
click at [545, 184] on input "modal" at bounding box center [582, 184] width 301 height 21
paste input "{ "@context": "https://schema.org", "@type": "FAQPage", "mainEntity": [ { "@typ…"
type input "<script type="application/ld+json"> { "@context": "https://schema.org", "@type"…"
click at [1129, 717] on div "Save" at bounding box center [1134, 718] width 17 height 10
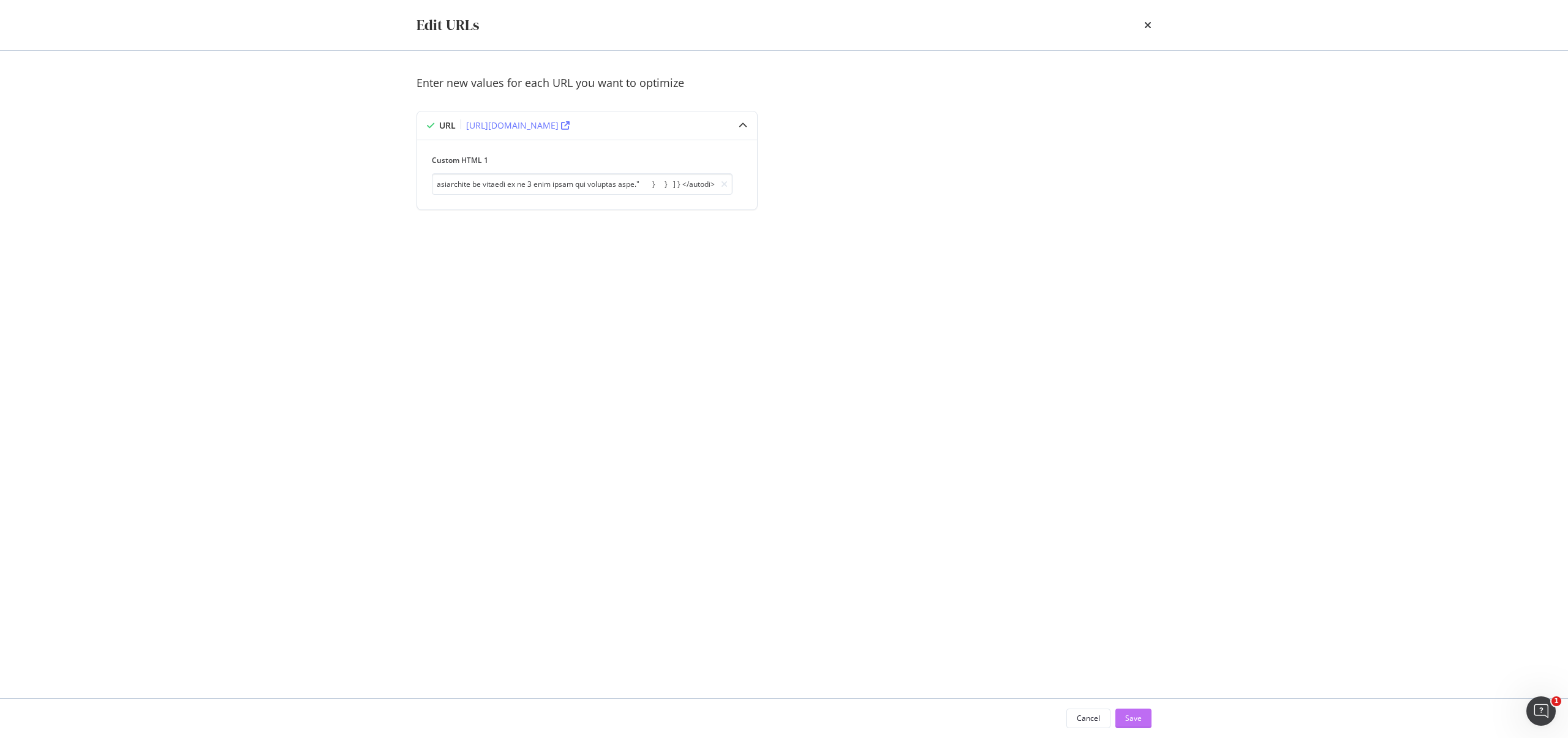
scroll to position [0, 0]
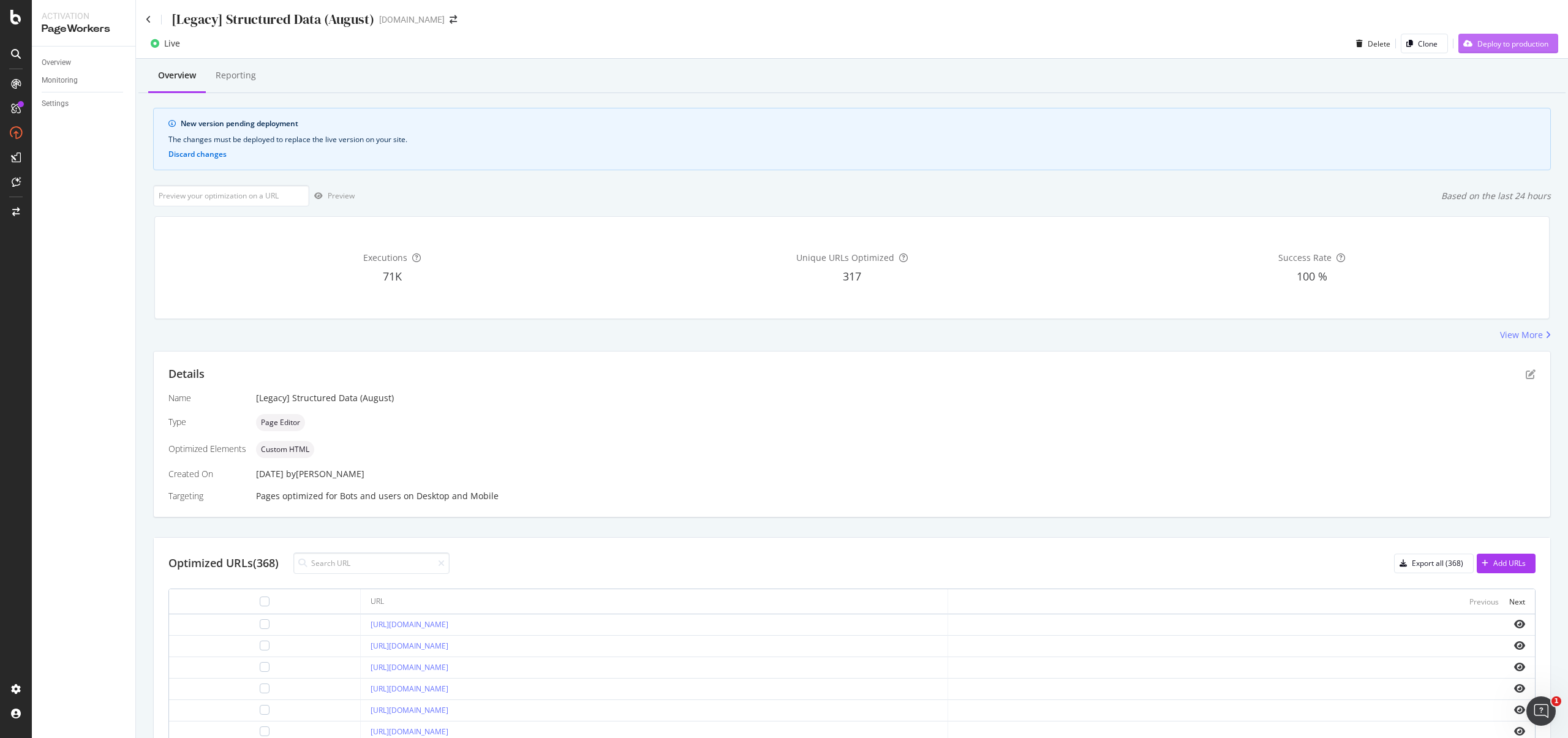
click at [1524, 51] on div "Deploy to production" at bounding box center [1504, 44] width 90 height 19
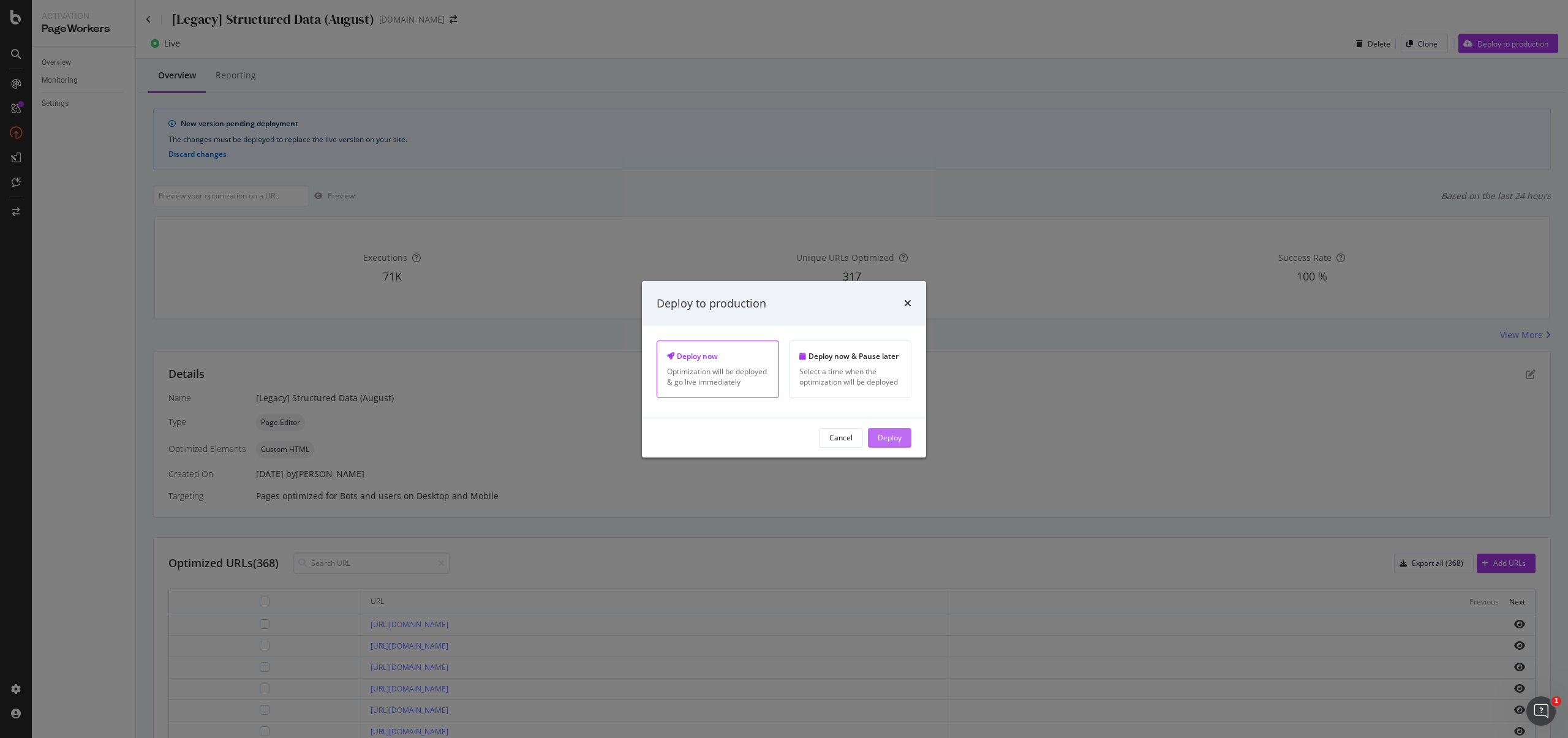
click at [911, 443] on button "Deploy" at bounding box center [890, 438] width 44 height 19
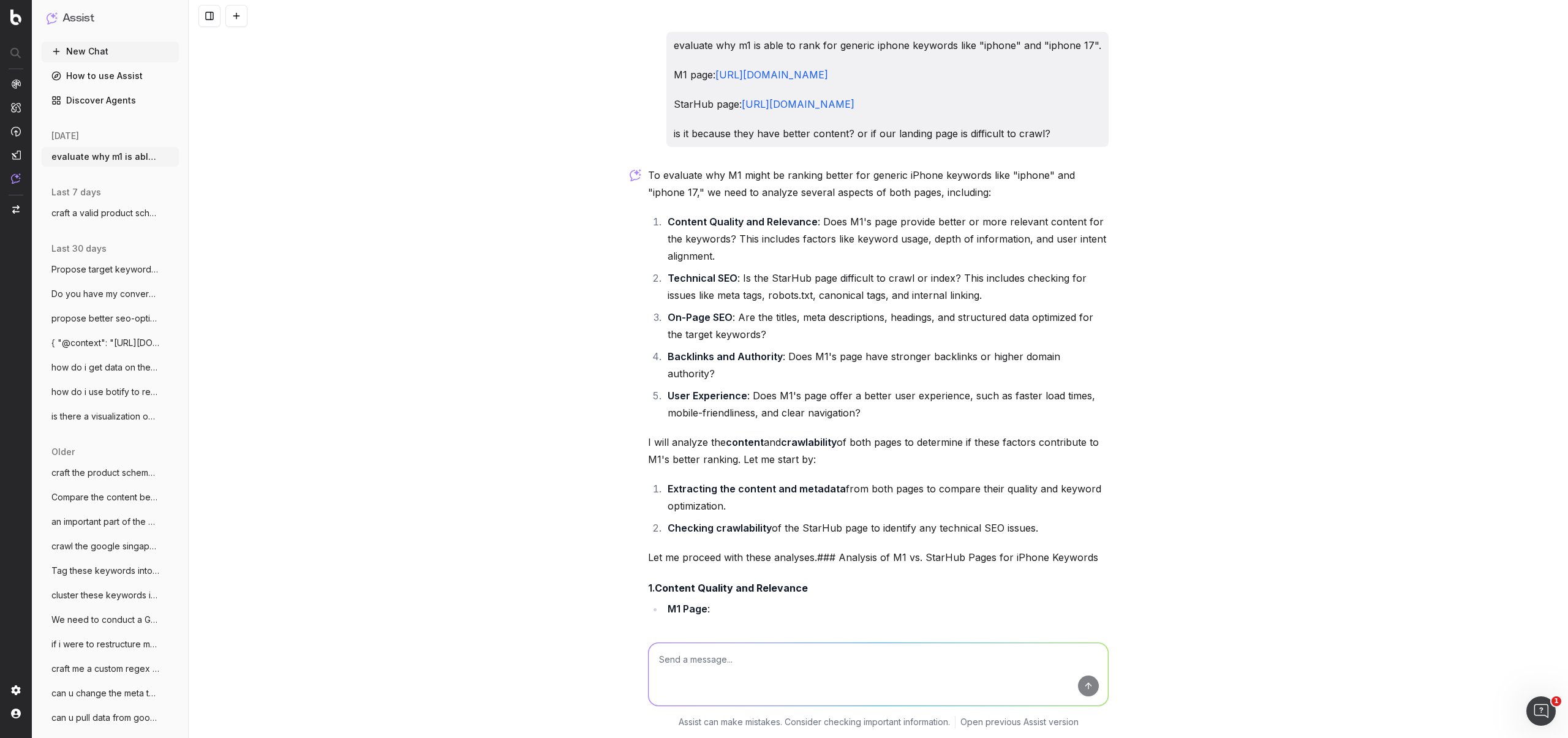
scroll to position [782, 0]
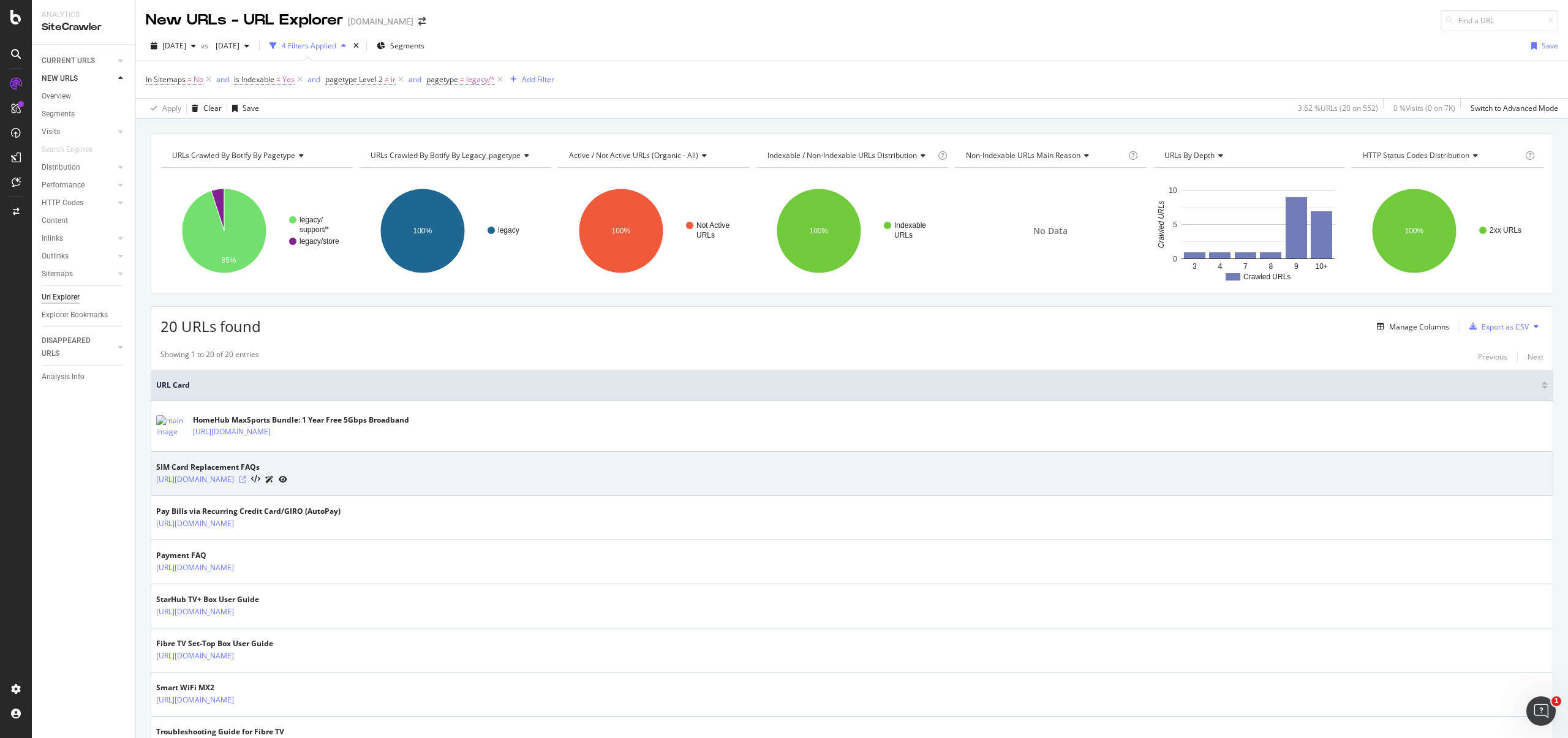
click at [246, 480] on icon at bounding box center [243, 480] width 8 height 8
